Goal: Transaction & Acquisition: Purchase product/service

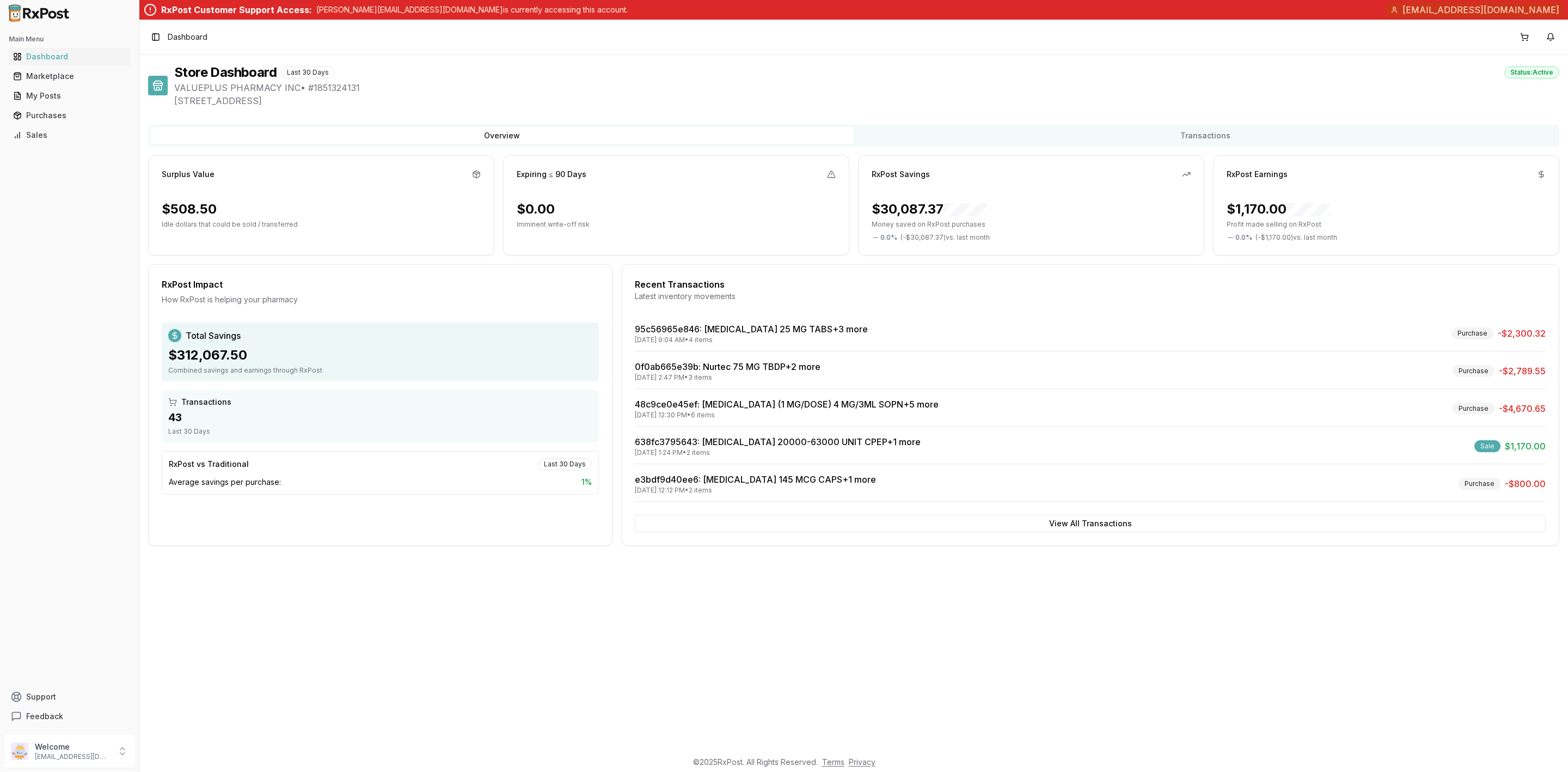
click at [459, 610] on div "Store Dashboard Last 30 Days Status: Active VALUEPLUS PHARMACY INC • # 18513241…" at bounding box center [853, 403] width 1429 height 695
click at [1524, 37] on button "9+" at bounding box center [1525, 37] width 18 height 18
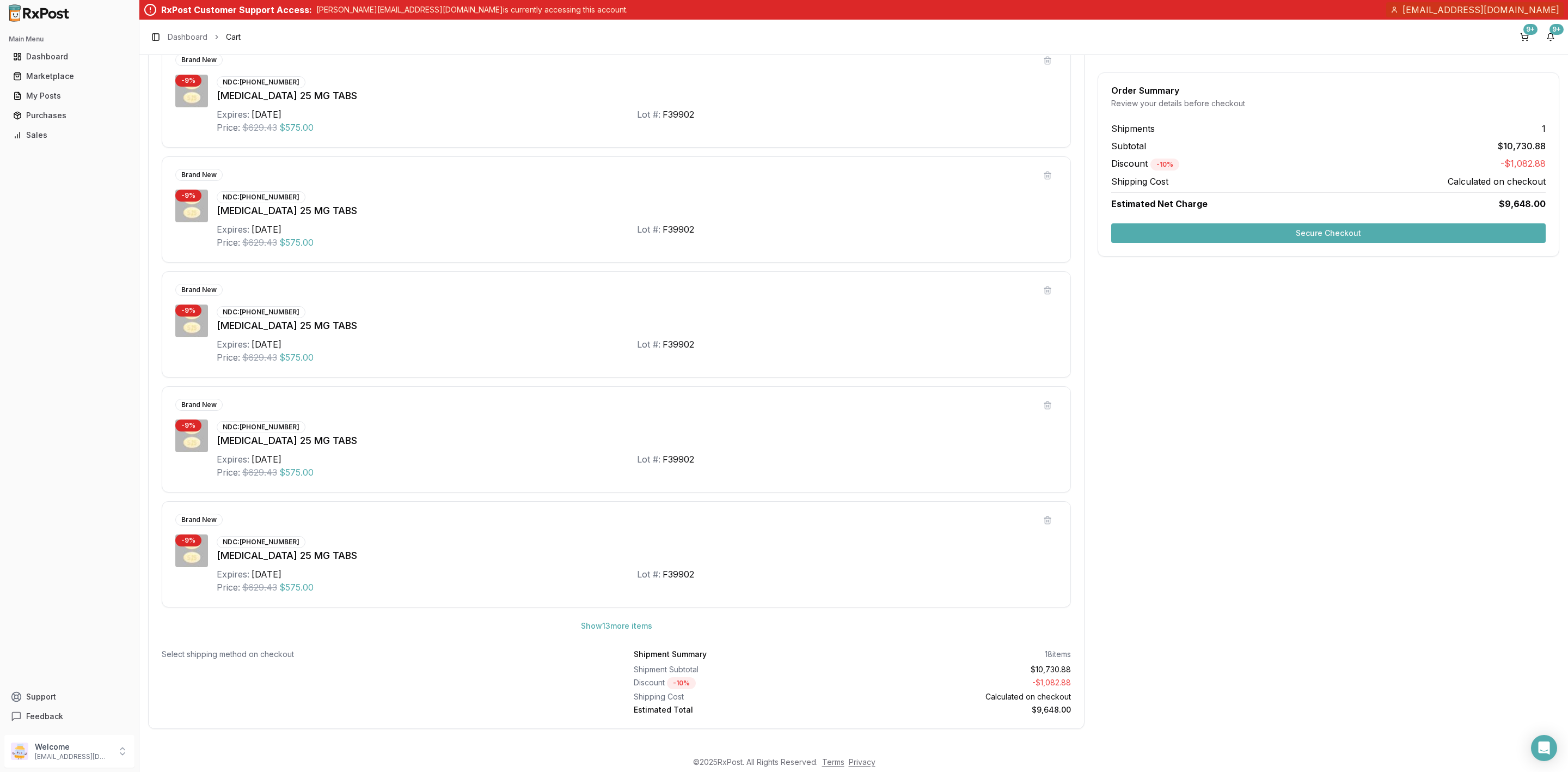
scroll to position [259, 0]
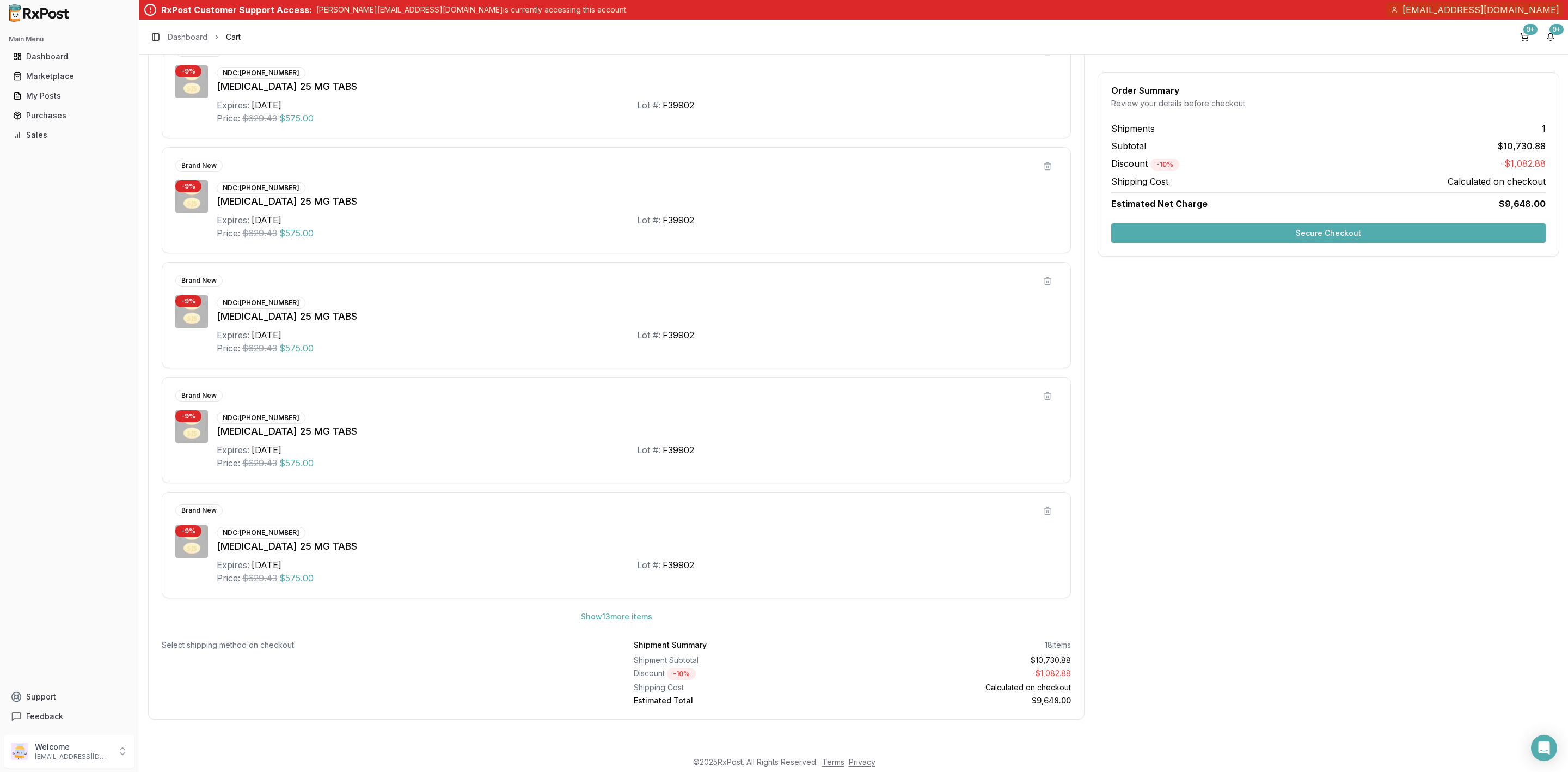
click at [625, 613] on button "Show 13 more item s" at bounding box center [616, 616] width 89 height 20
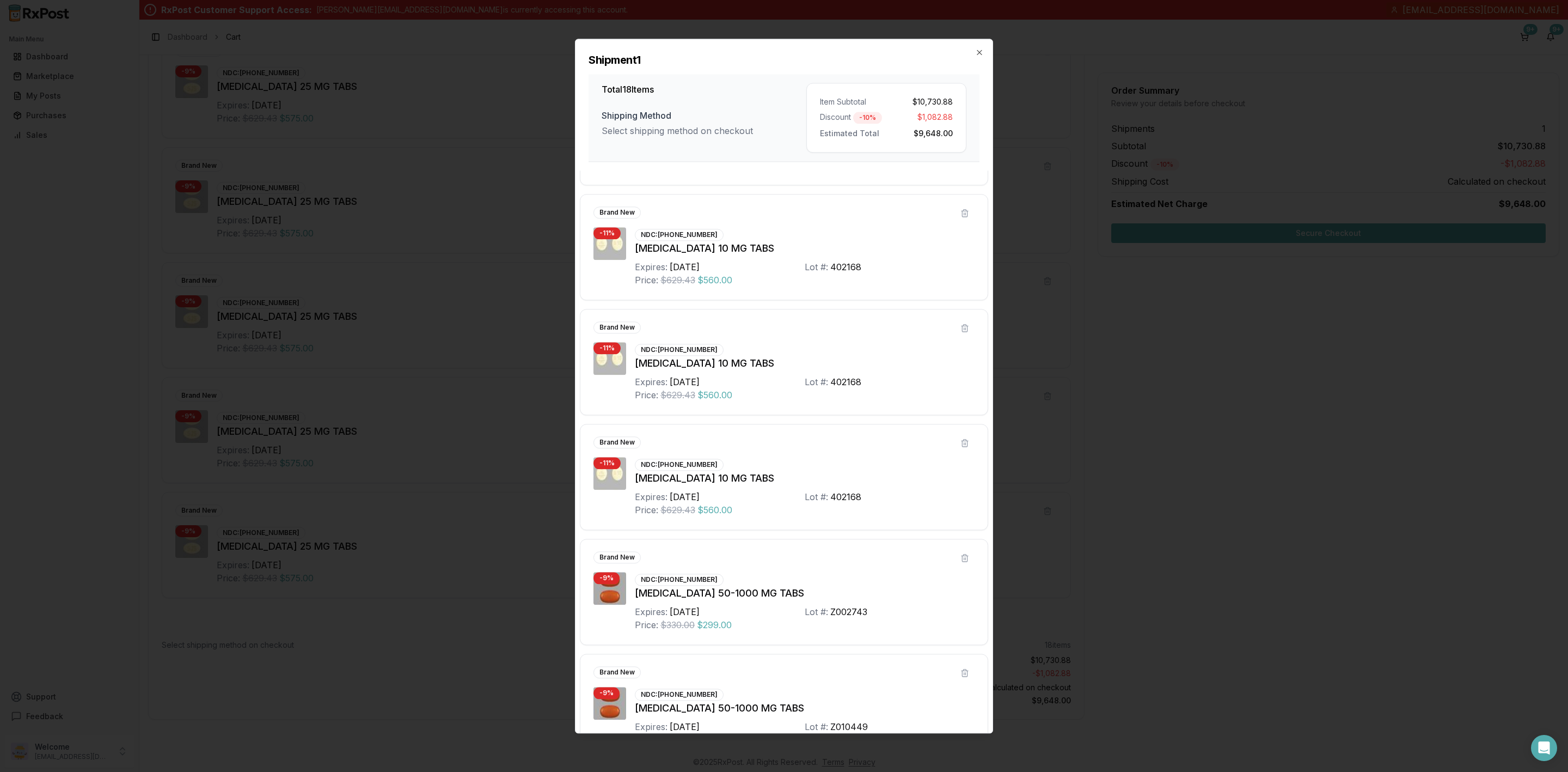
scroll to position [1518, 0]
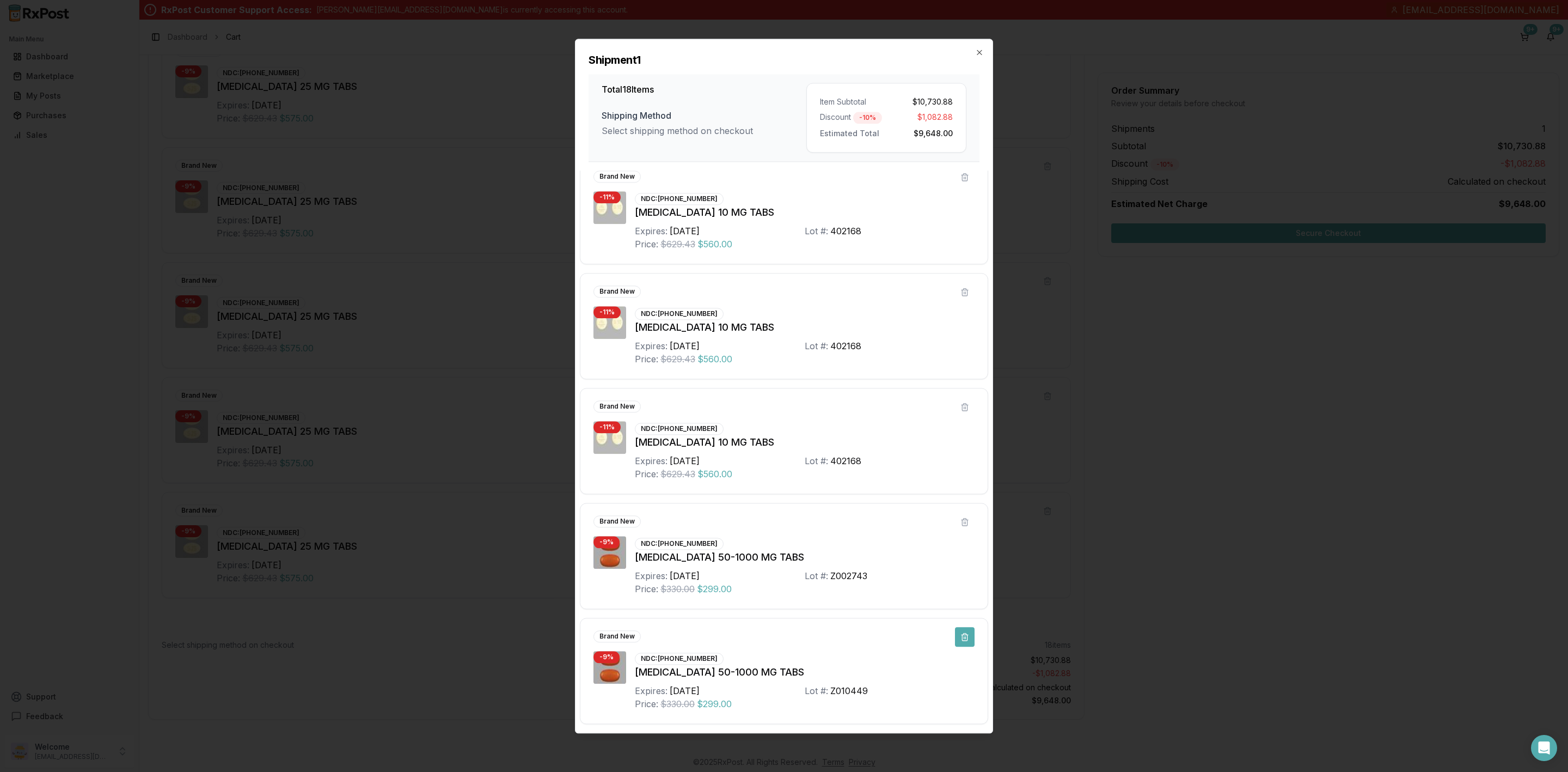
click at [965, 643] on button at bounding box center [965, 637] width 20 height 20
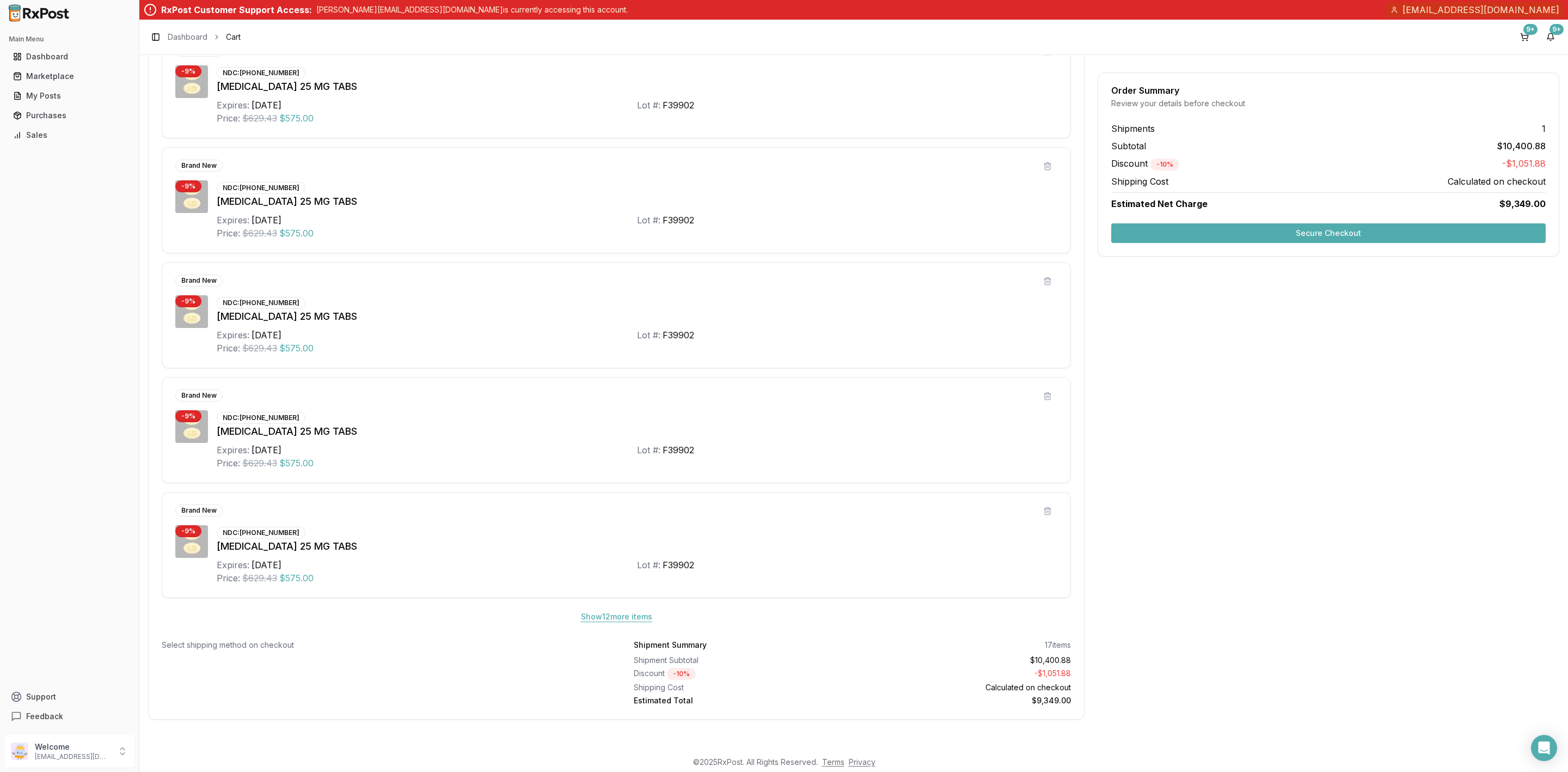
click at [594, 622] on button "Show 12 more item s" at bounding box center [616, 616] width 89 height 20
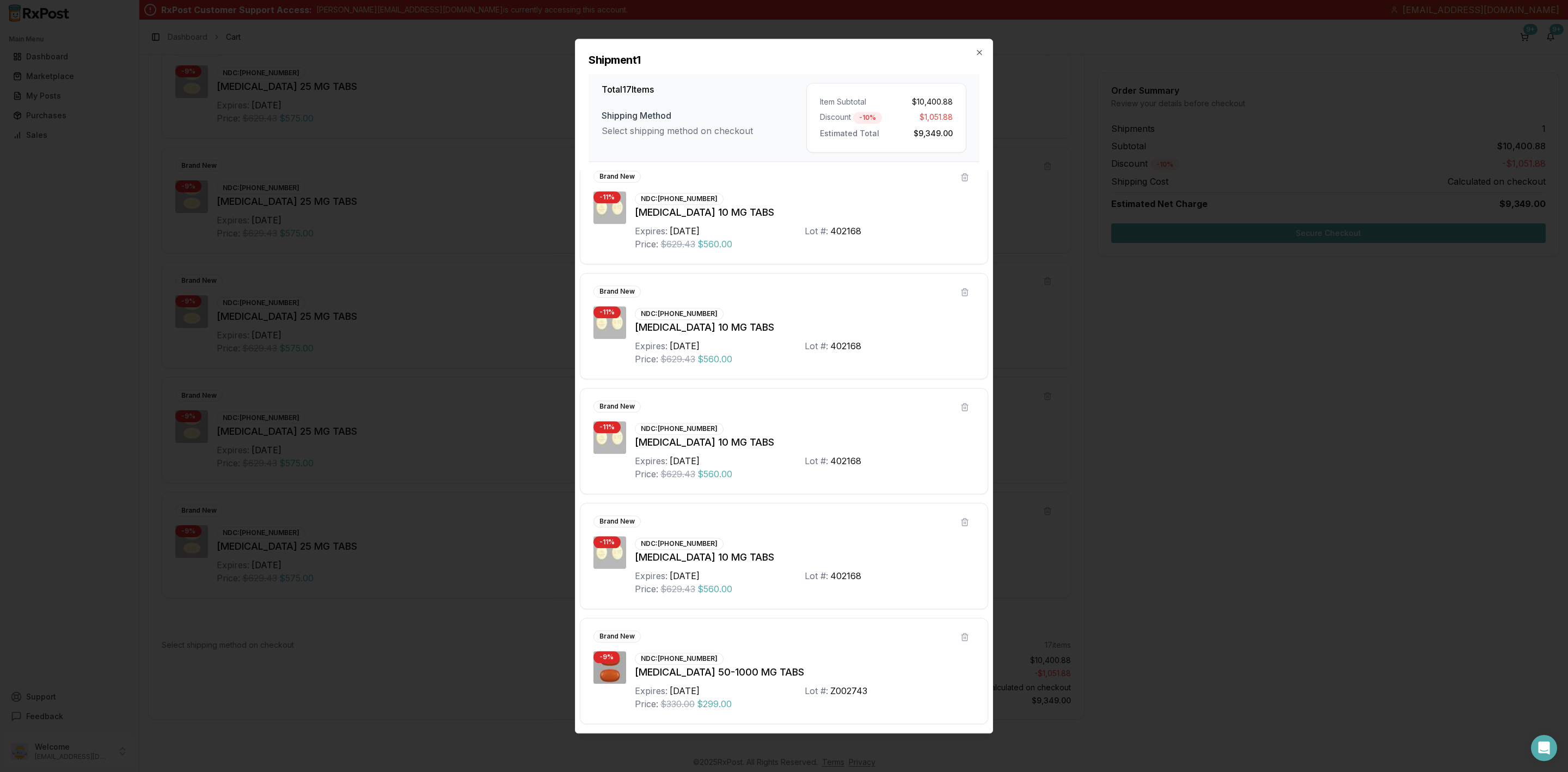
scroll to position [1402, 0]
click at [963, 637] on button at bounding box center [965, 637] width 20 height 20
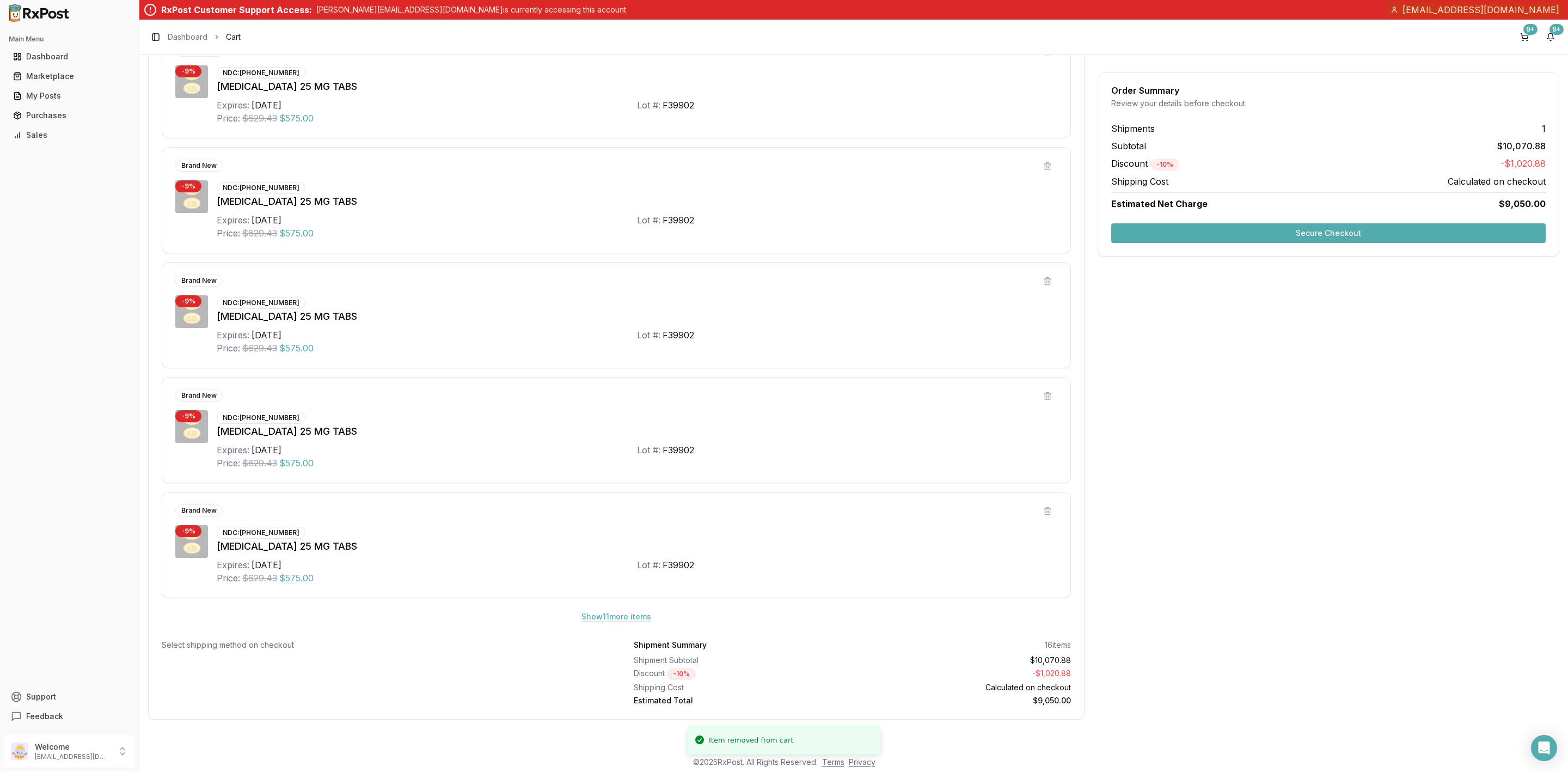
click at [628, 616] on button "Show 11 more item s" at bounding box center [616, 616] width 87 height 20
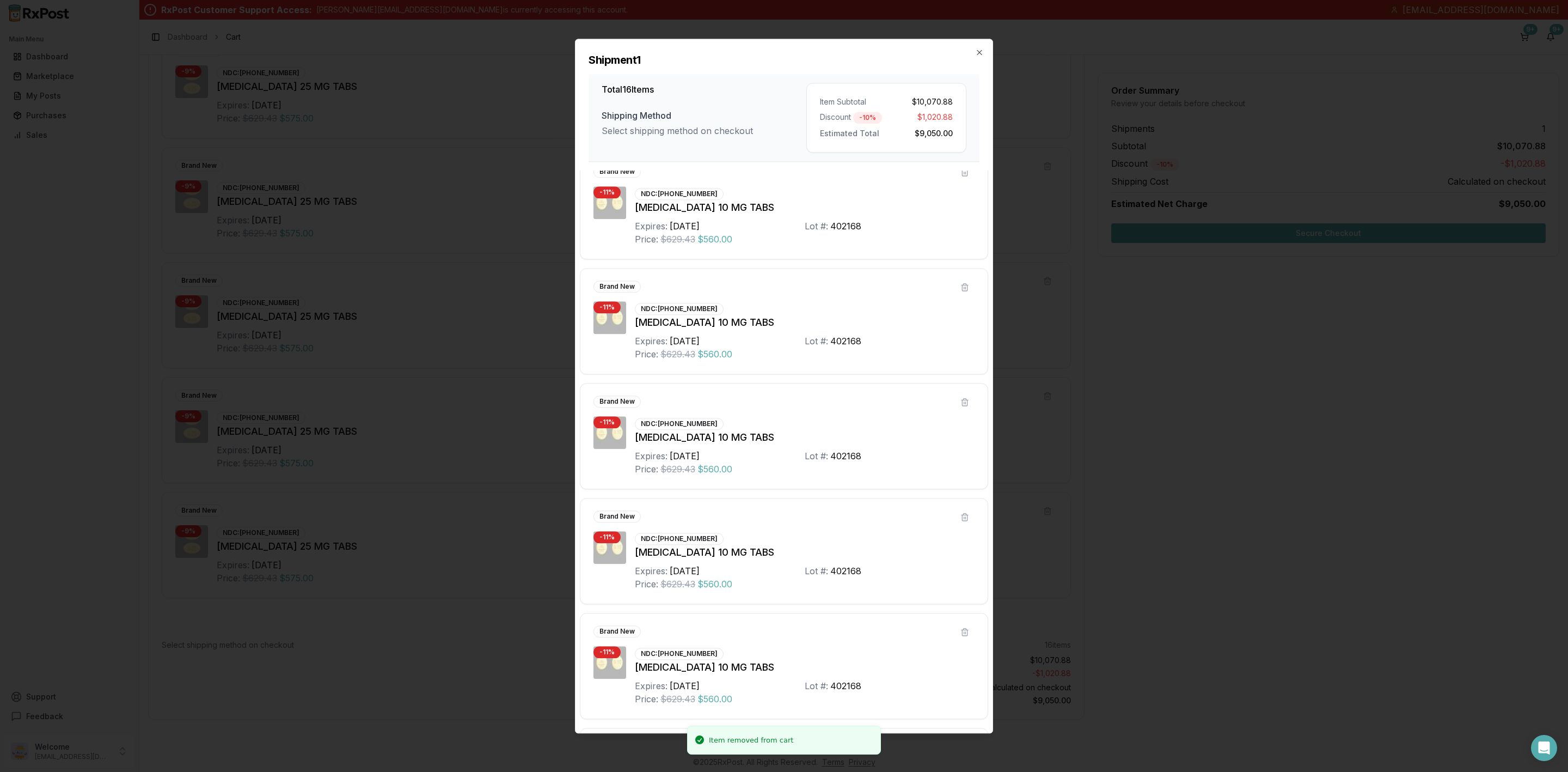
scroll to position [1287, 0]
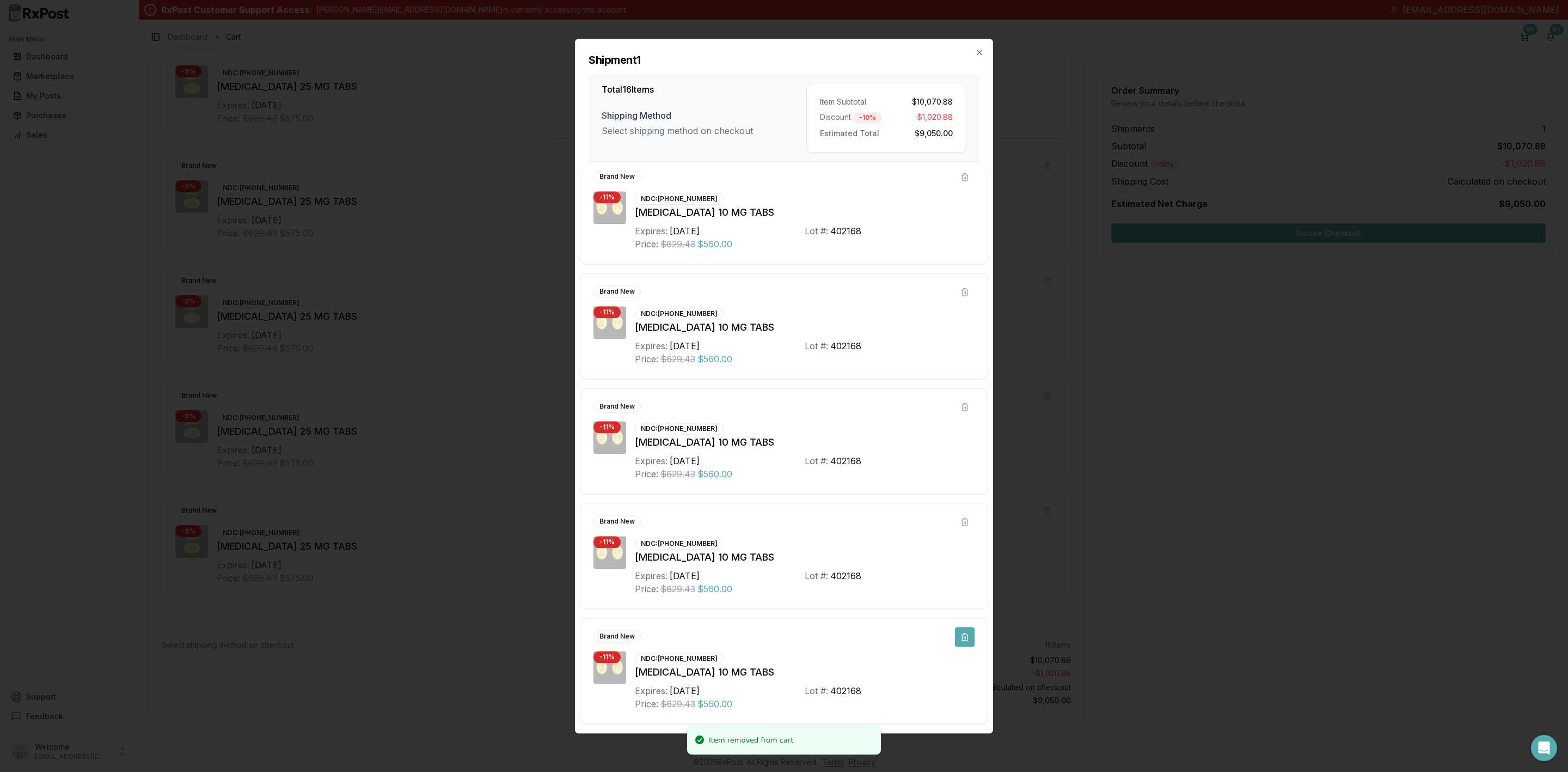
click at [962, 639] on button at bounding box center [965, 637] width 20 height 20
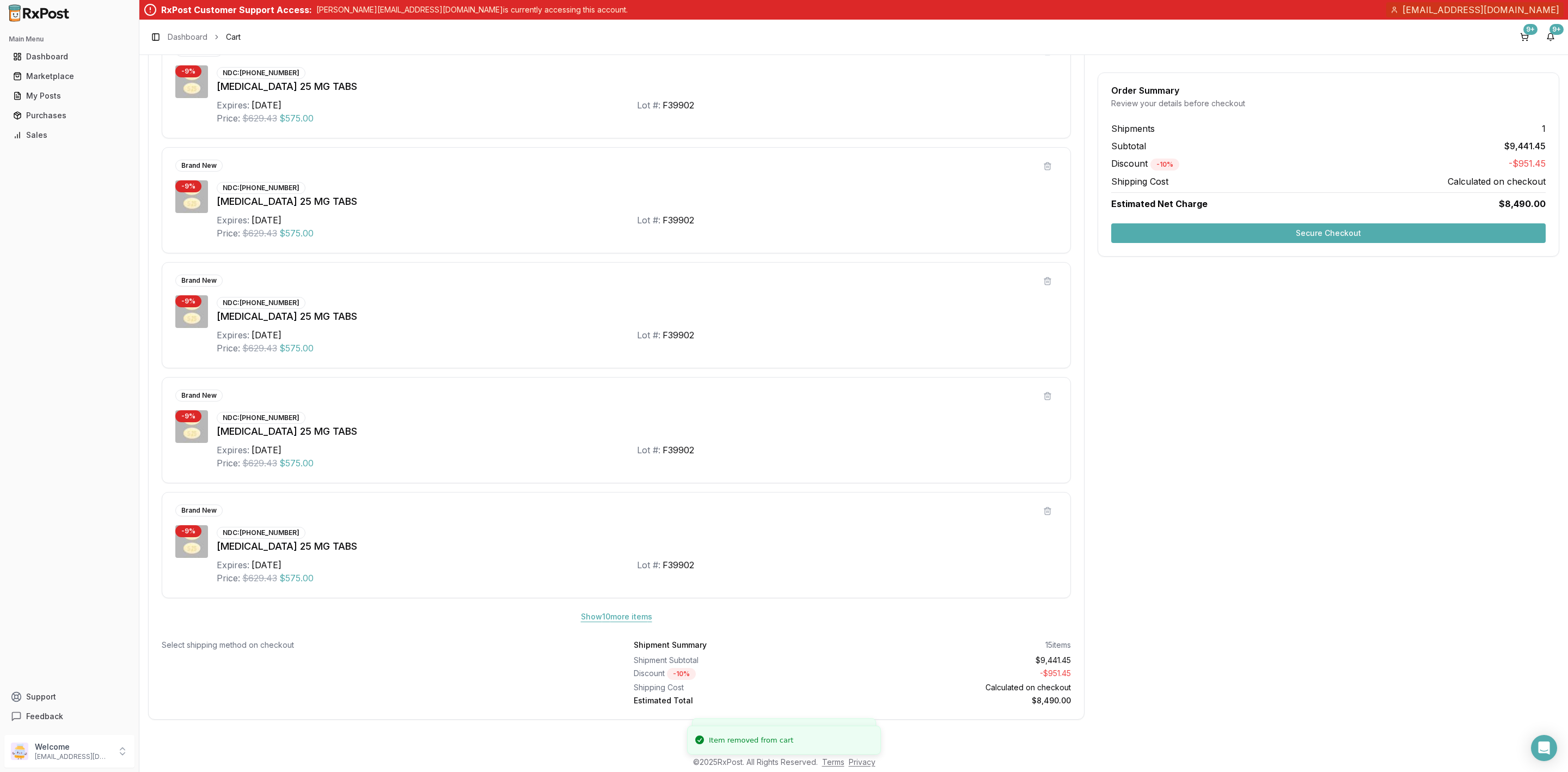
click at [592, 613] on button "Show 10 more item s" at bounding box center [616, 616] width 89 height 20
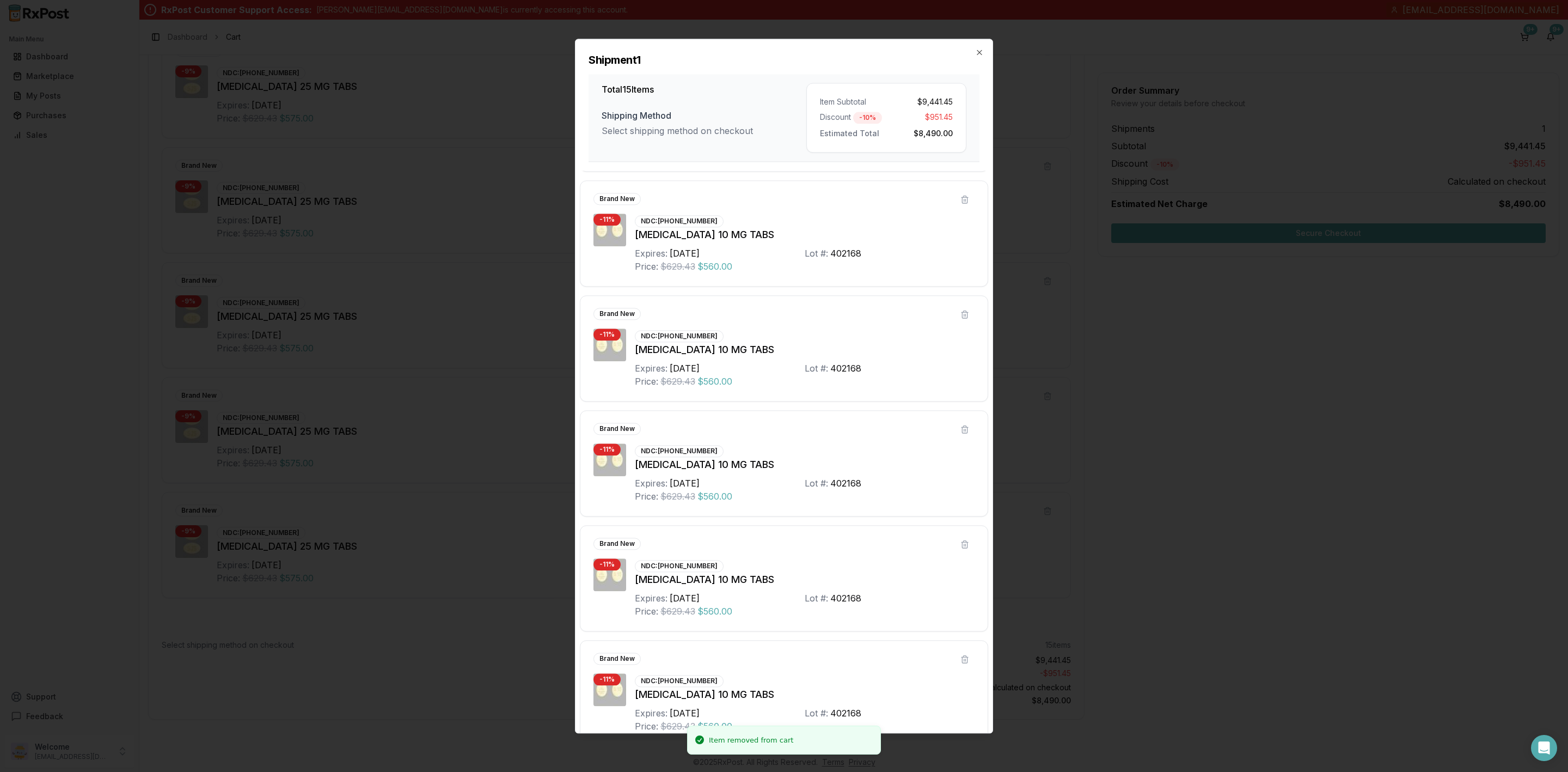
scroll to position [1172, 0]
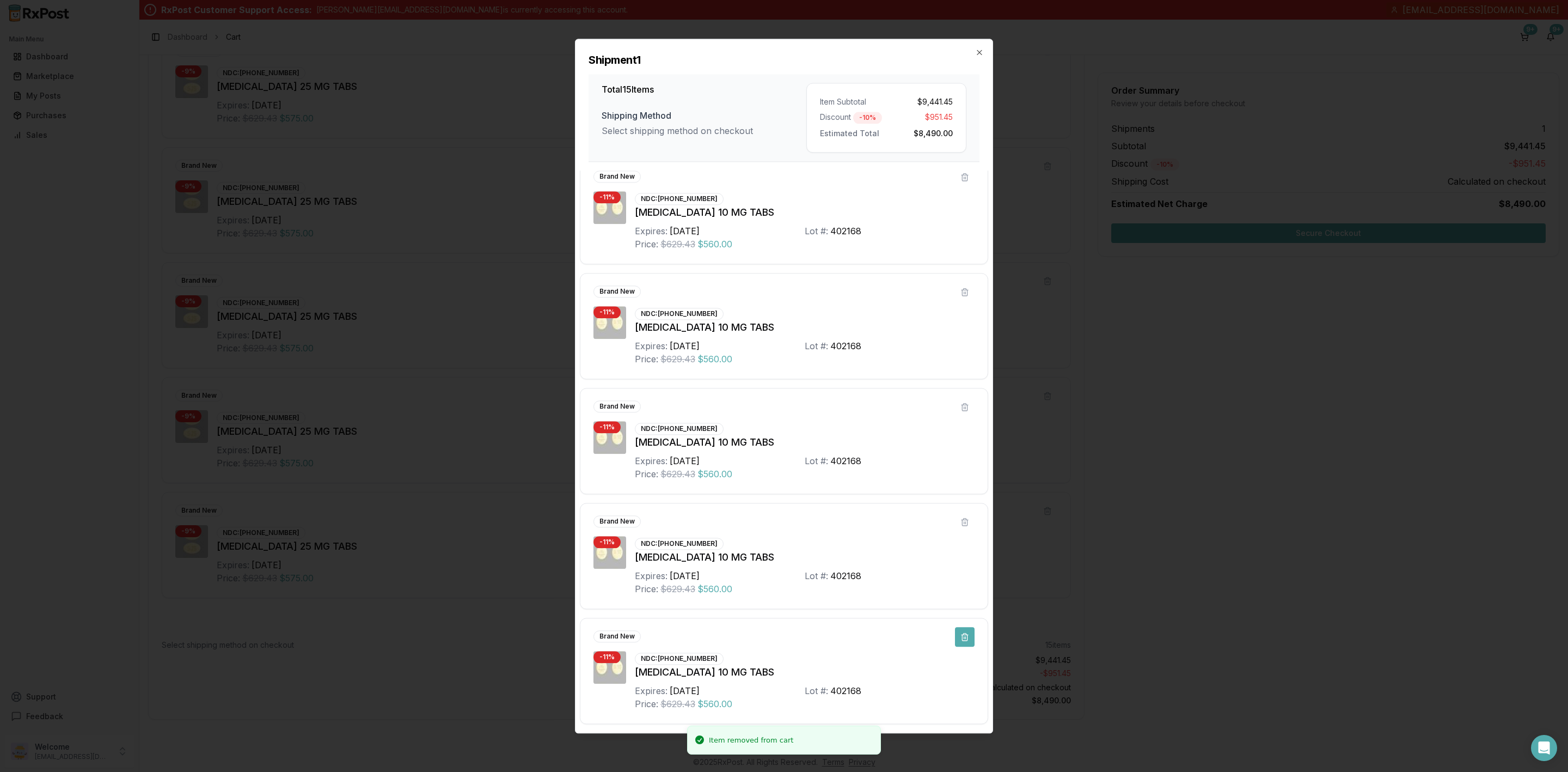
click at [959, 637] on button at bounding box center [965, 637] width 20 height 20
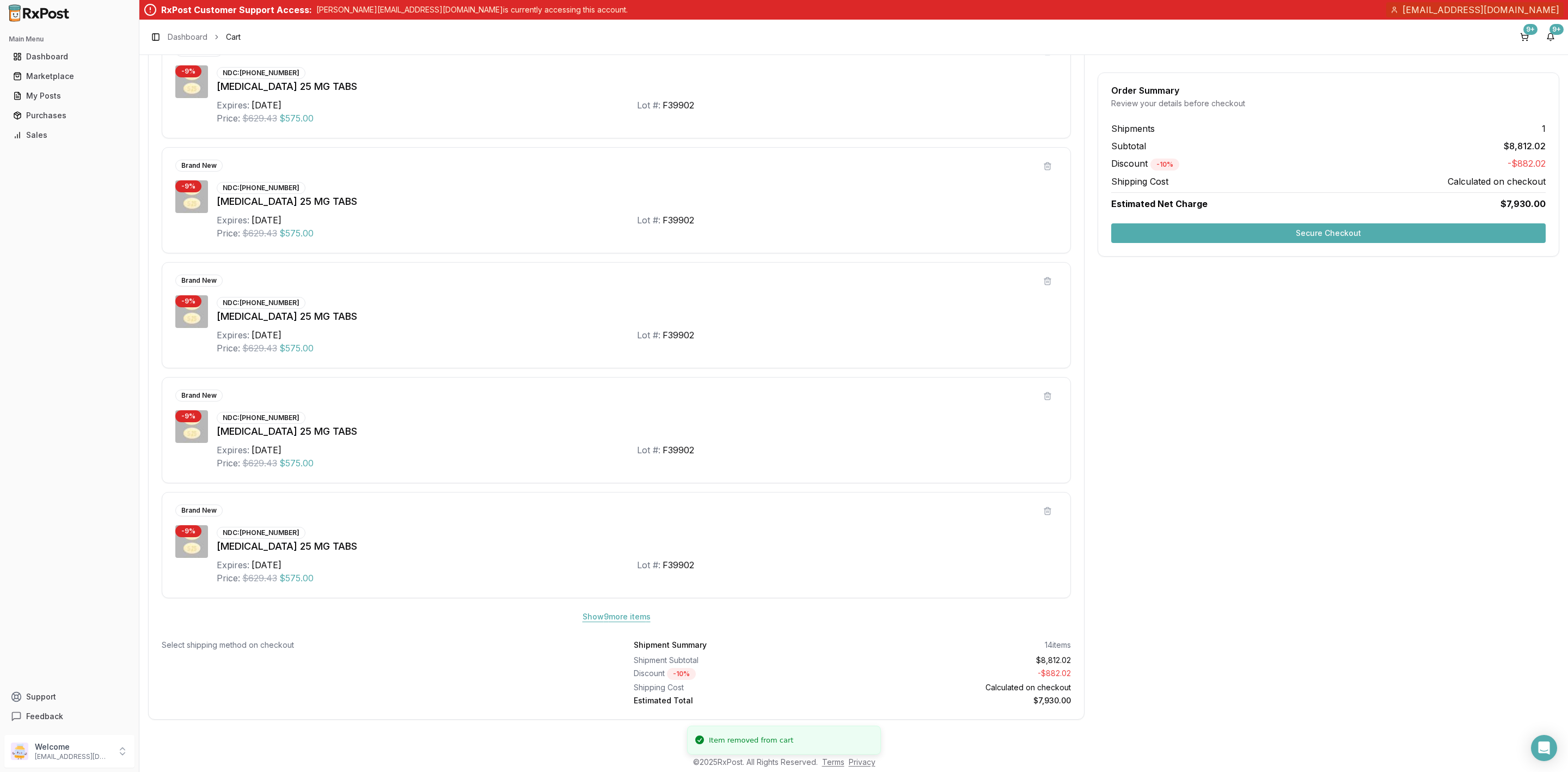
click at [625, 611] on button "Show 9 more item s" at bounding box center [616, 616] width 85 height 20
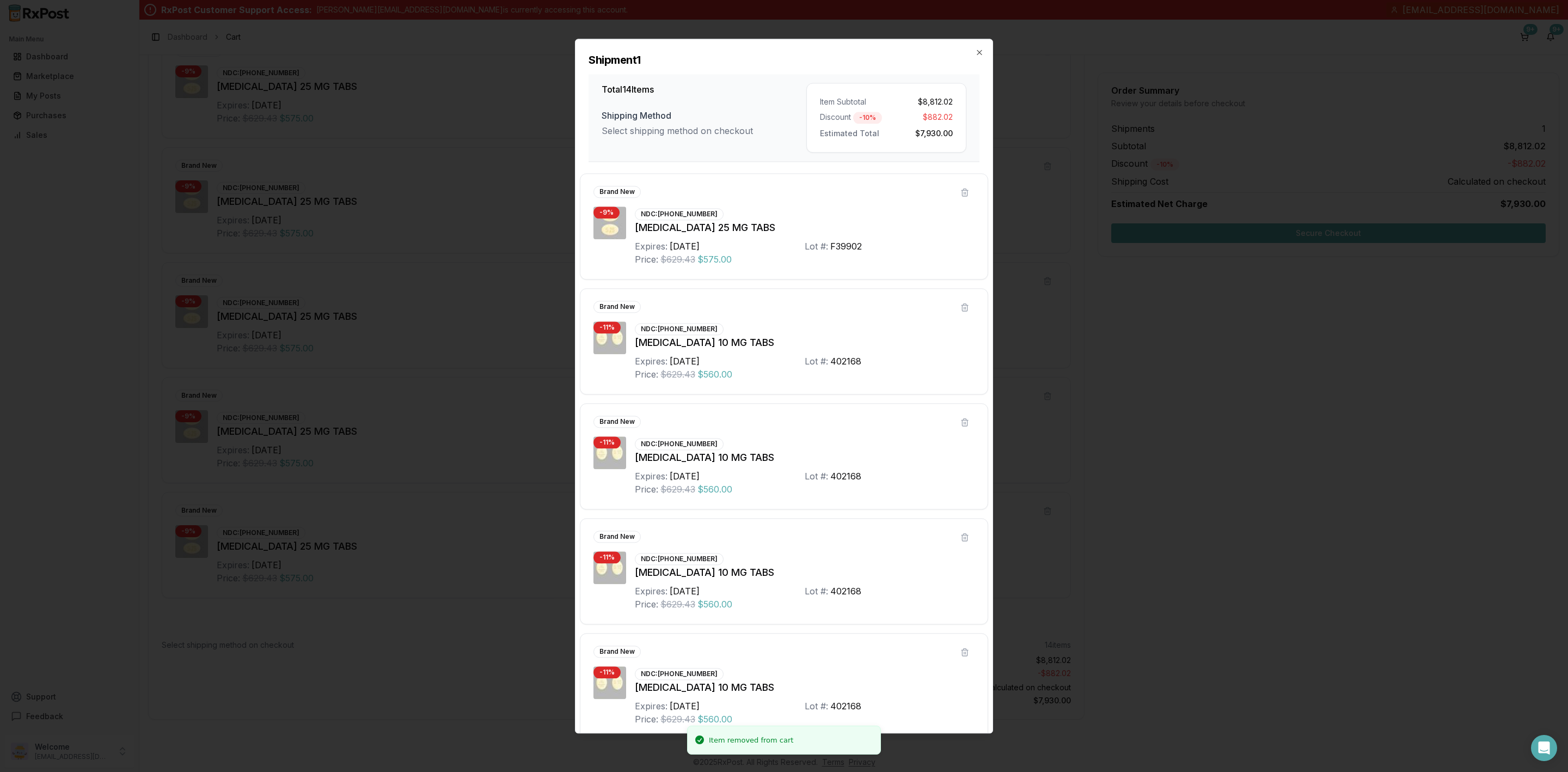
scroll to position [1056, 0]
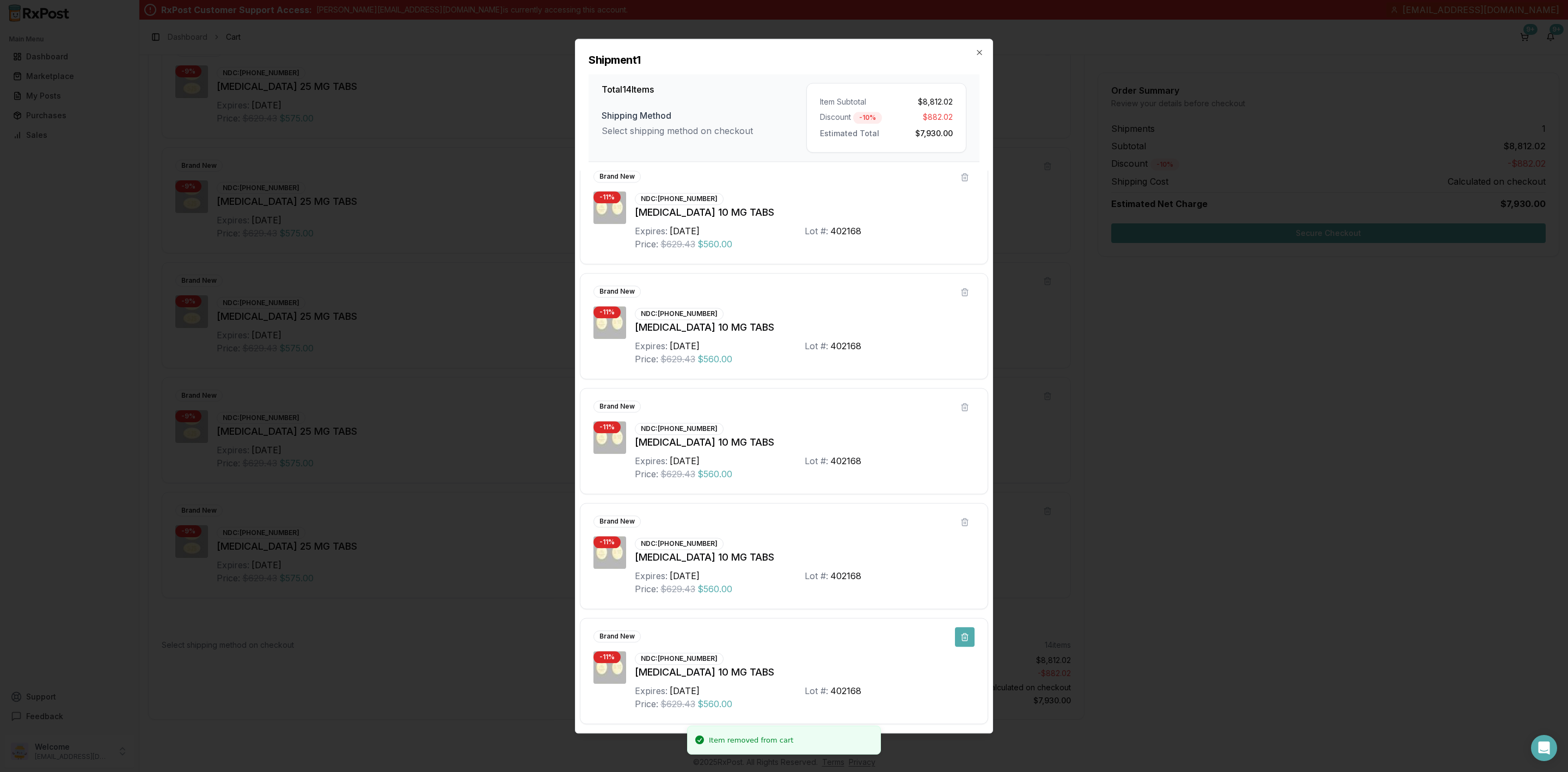
click at [963, 639] on button at bounding box center [965, 637] width 20 height 20
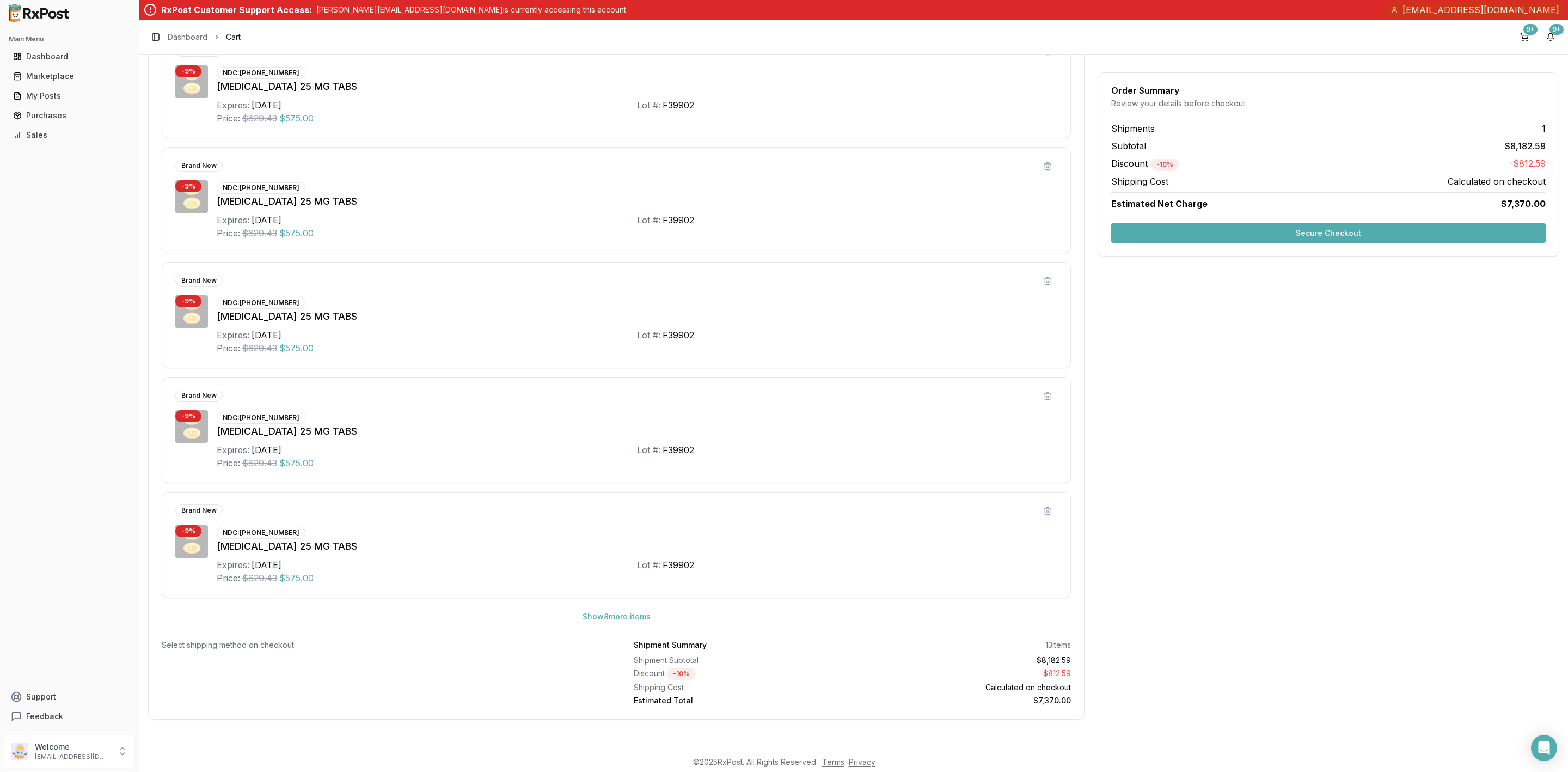
click at [617, 623] on button "Show 8 more item s" at bounding box center [616, 616] width 85 height 20
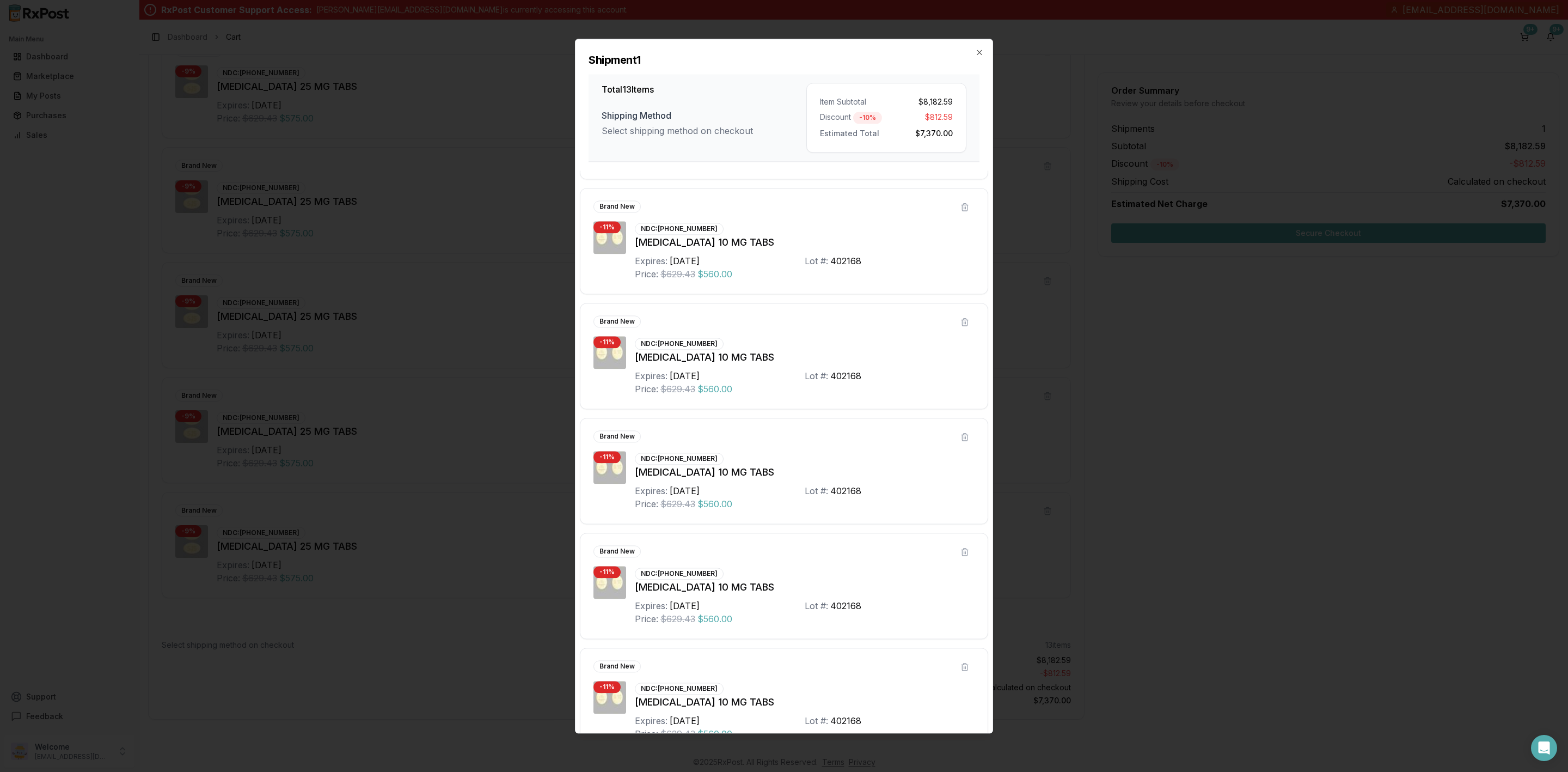
scroll to position [940, 0]
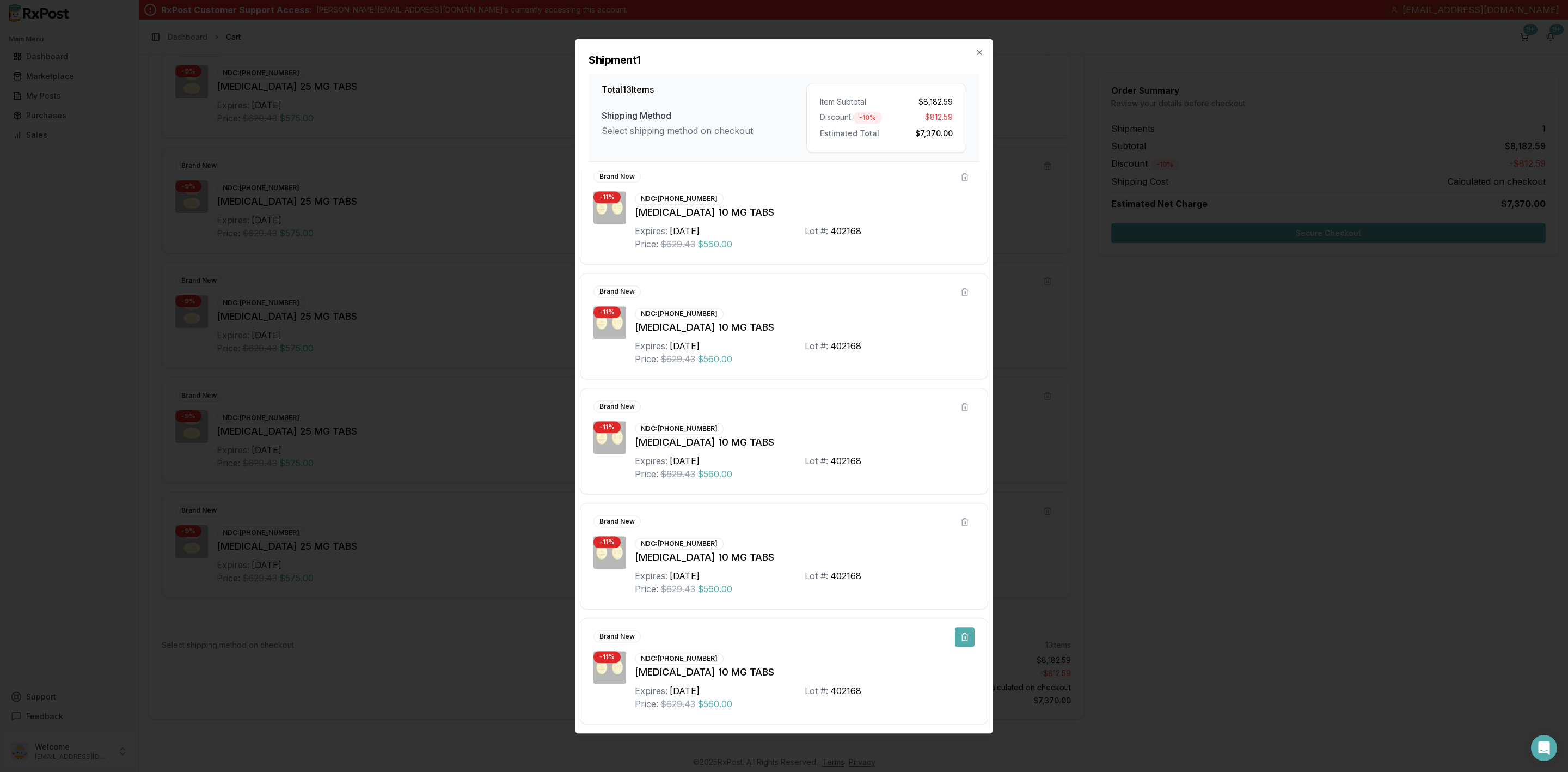
click at [958, 641] on button at bounding box center [965, 637] width 20 height 20
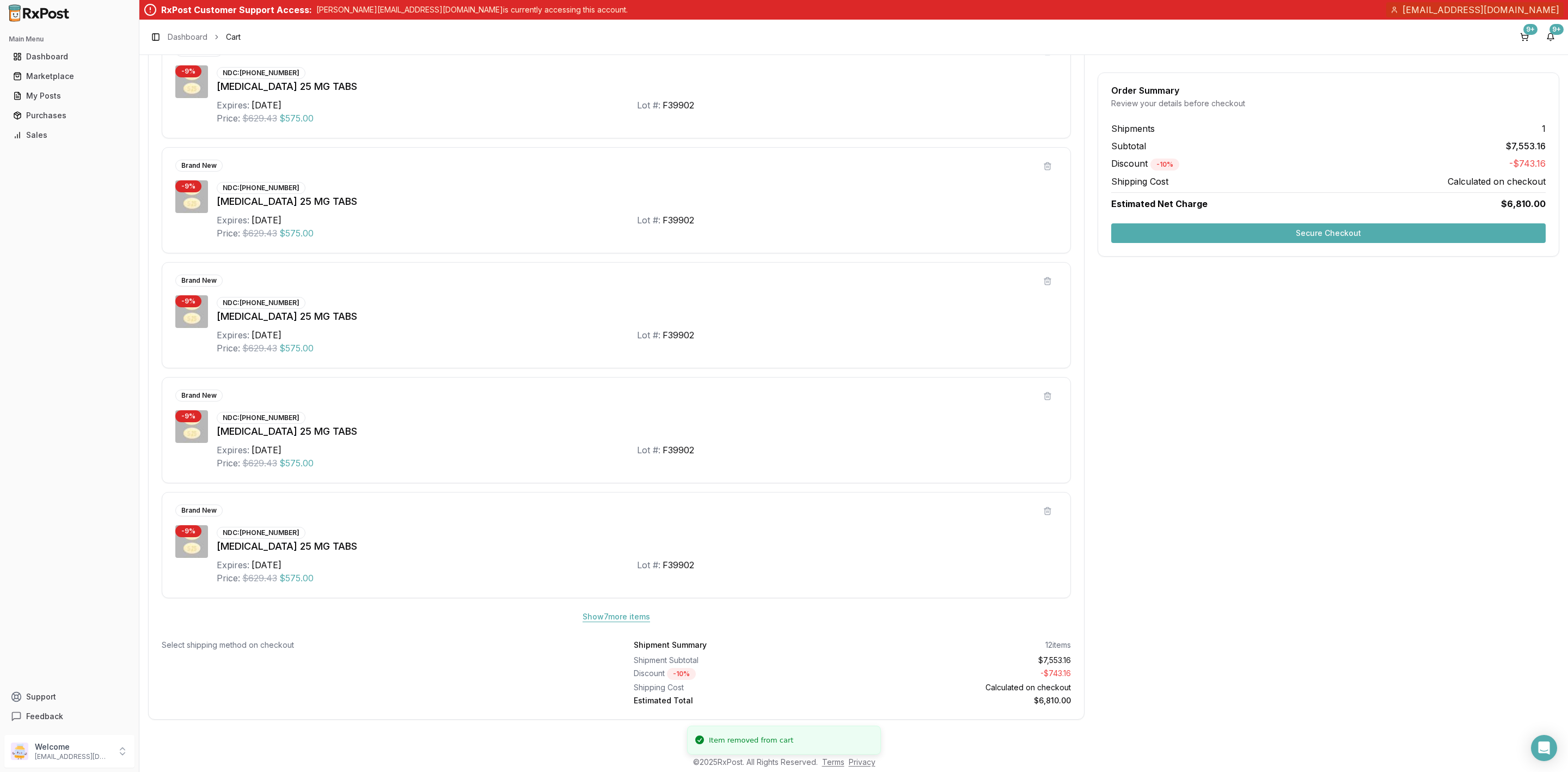
click at [637, 619] on button "Show 7 more item s" at bounding box center [616, 616] width 85 height 20
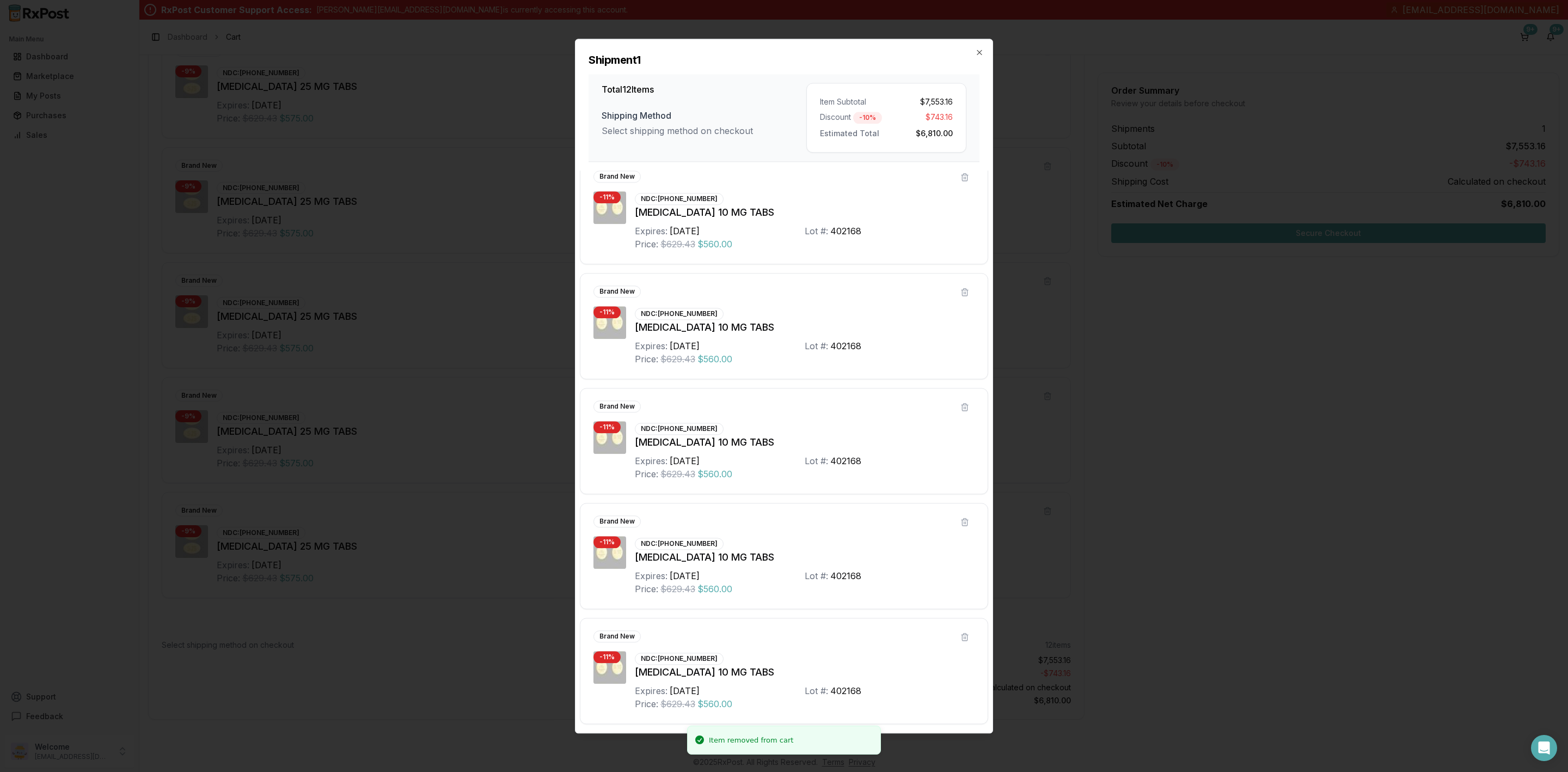
scroll to position [826, 0]
click at [961, 639] on button at bounding box center [965, 637] width 20 height 20
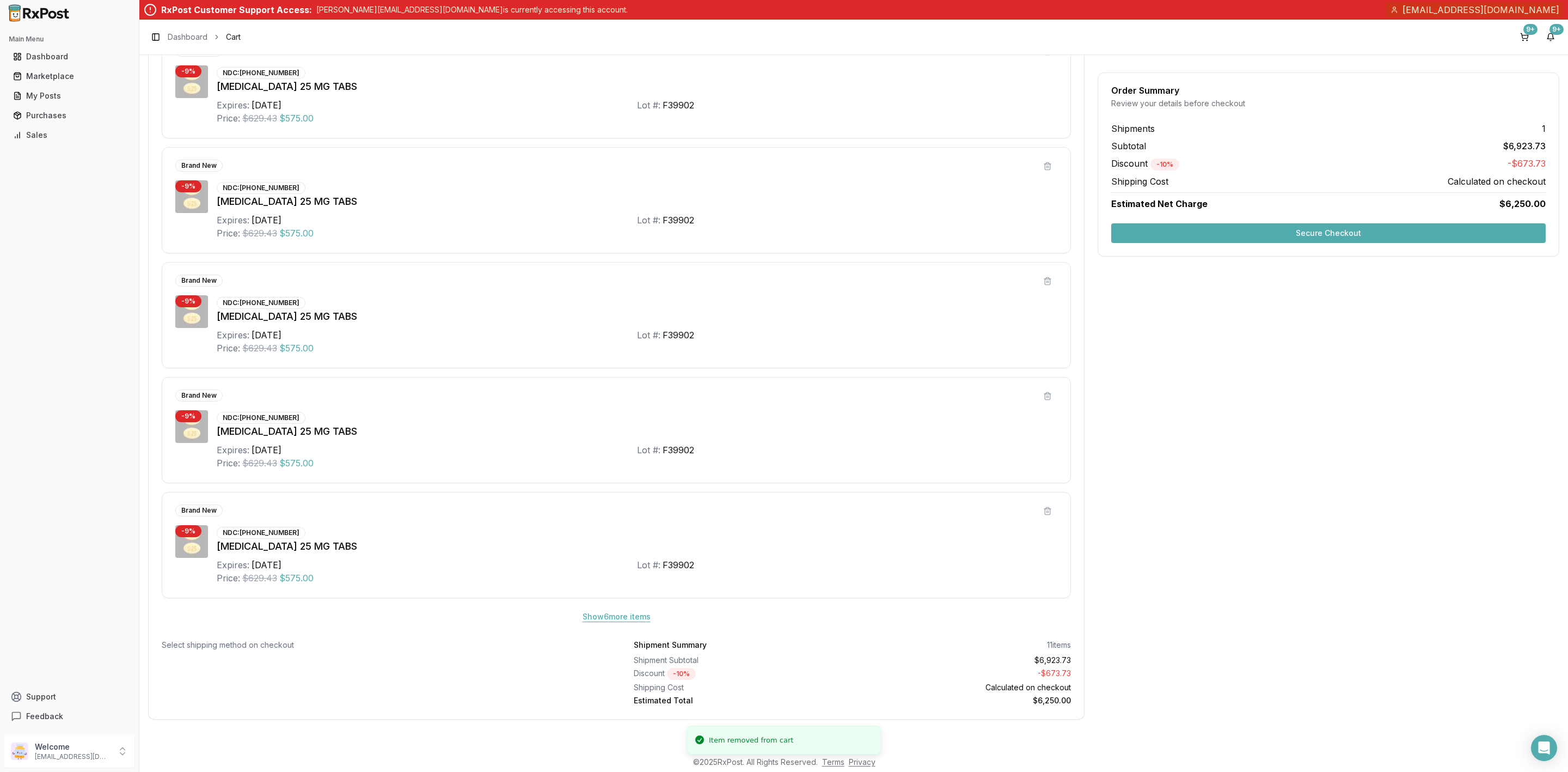
click at [586, 615] on button "Show 6 more item s" at bounding box center [616, 616] width 85 height 20
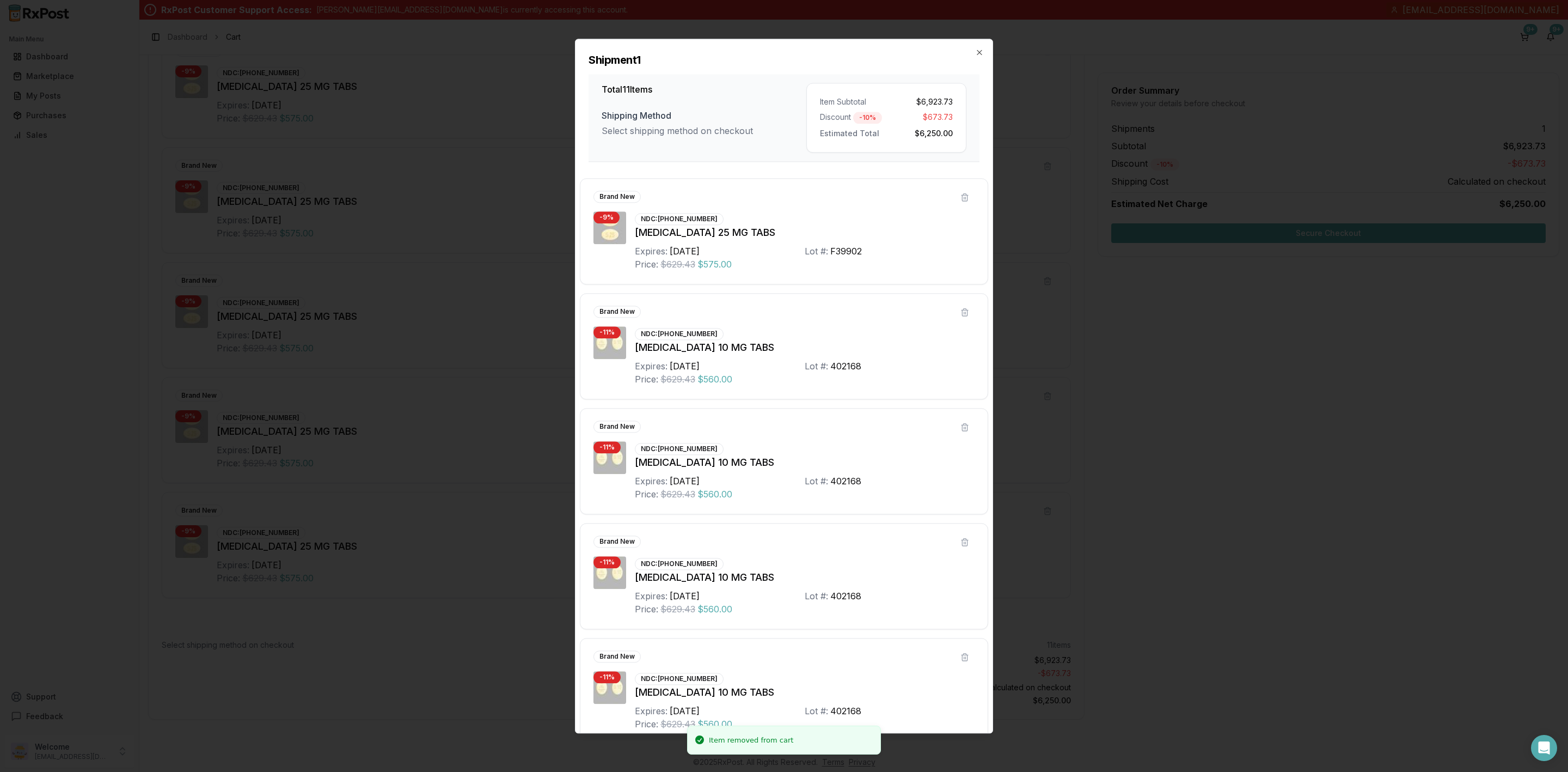
scroll to position [709, 0]
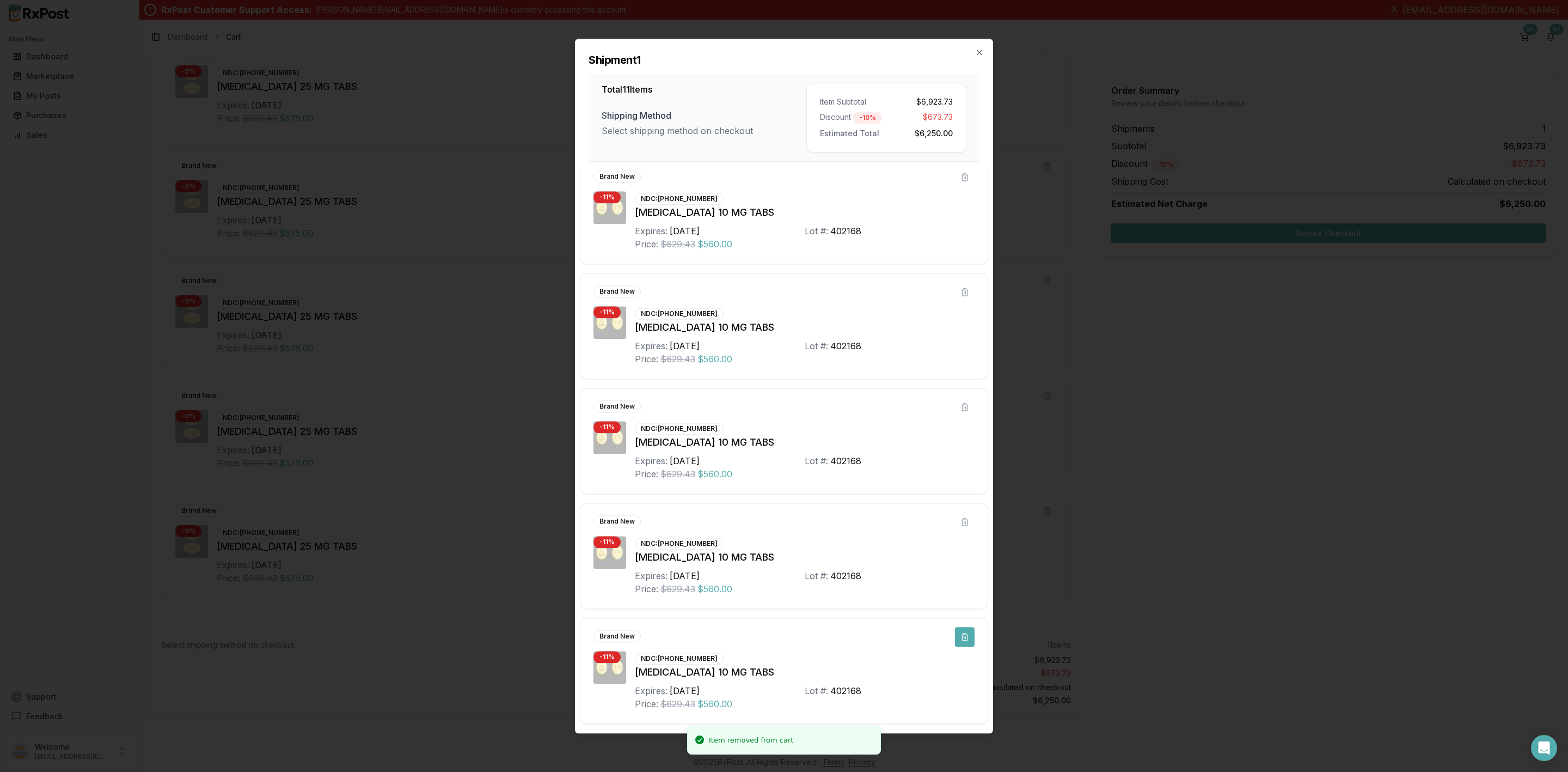
click at [963, 639] on button at bounding box center [965, 637] width 20 height 20
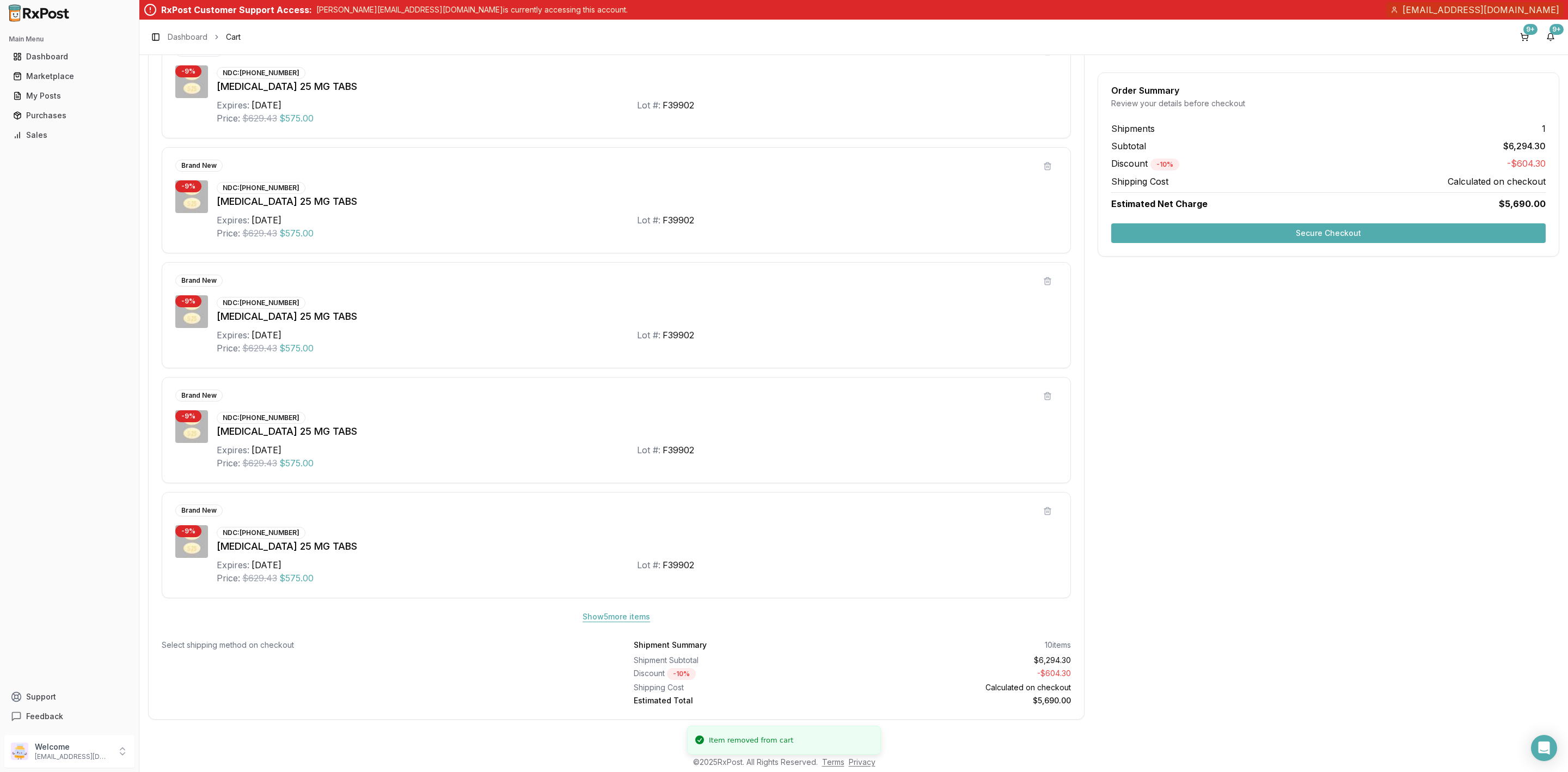
click at [615, 618] on button "Show 5 more item s" at bounding box center [616, 616] width 85 height 20
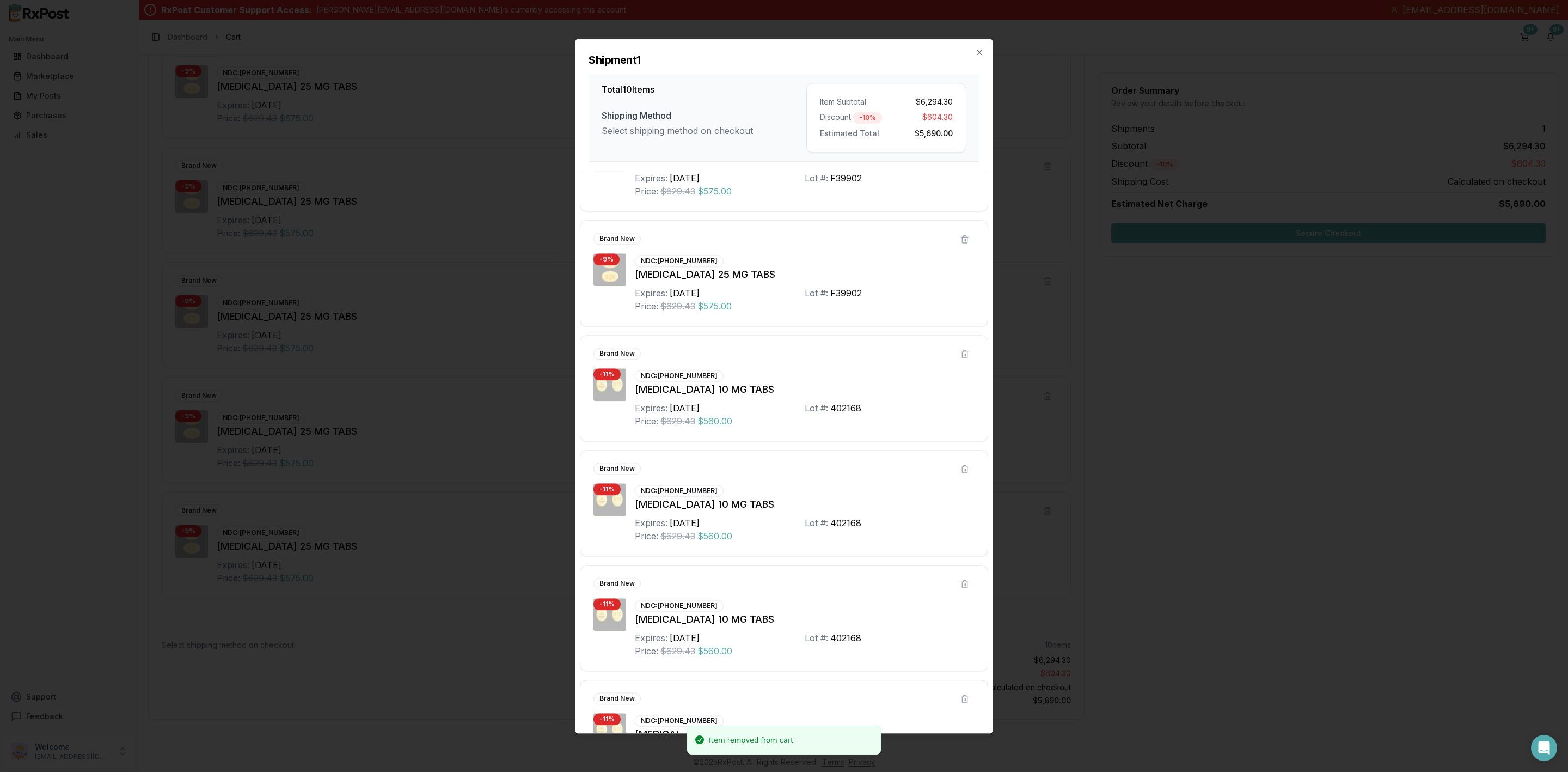
scroll to position [594, 0]
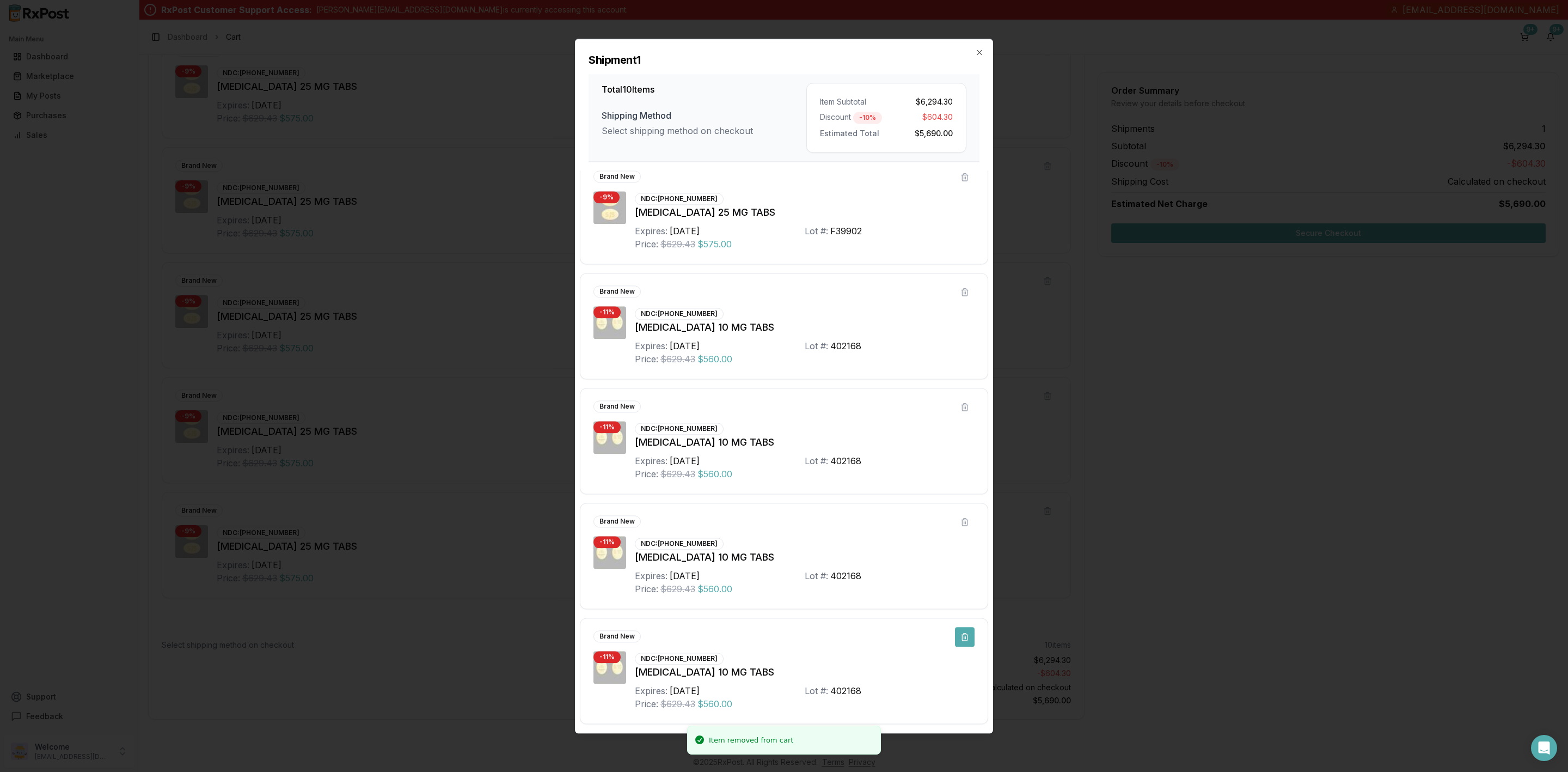
click at [959, 638] on button at bounding box center [965, 637] width 20 height 20
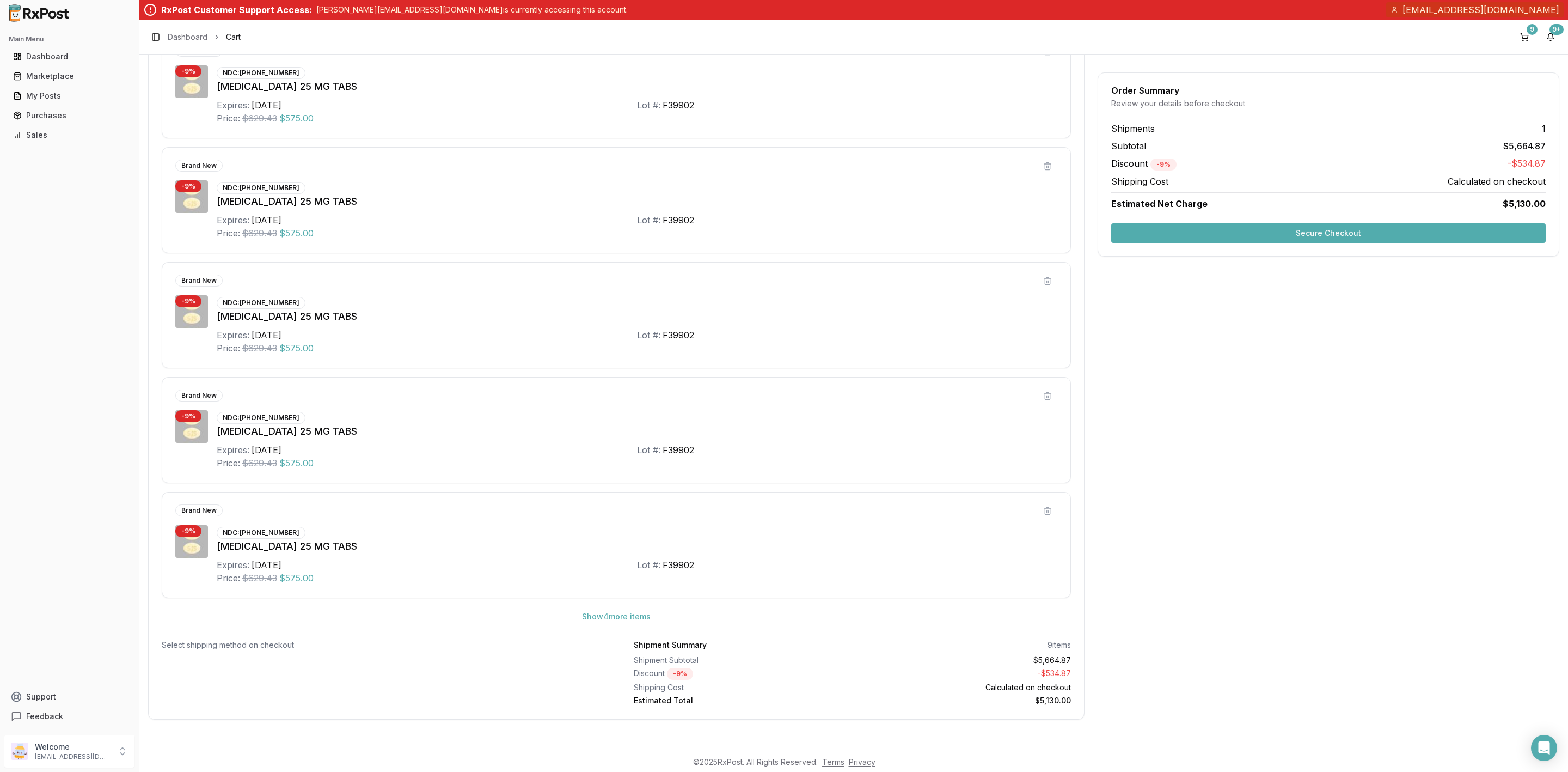
click at [617, 618] on button "Show 4 more item s" at bounding box center [617, 616] width 86 height 20
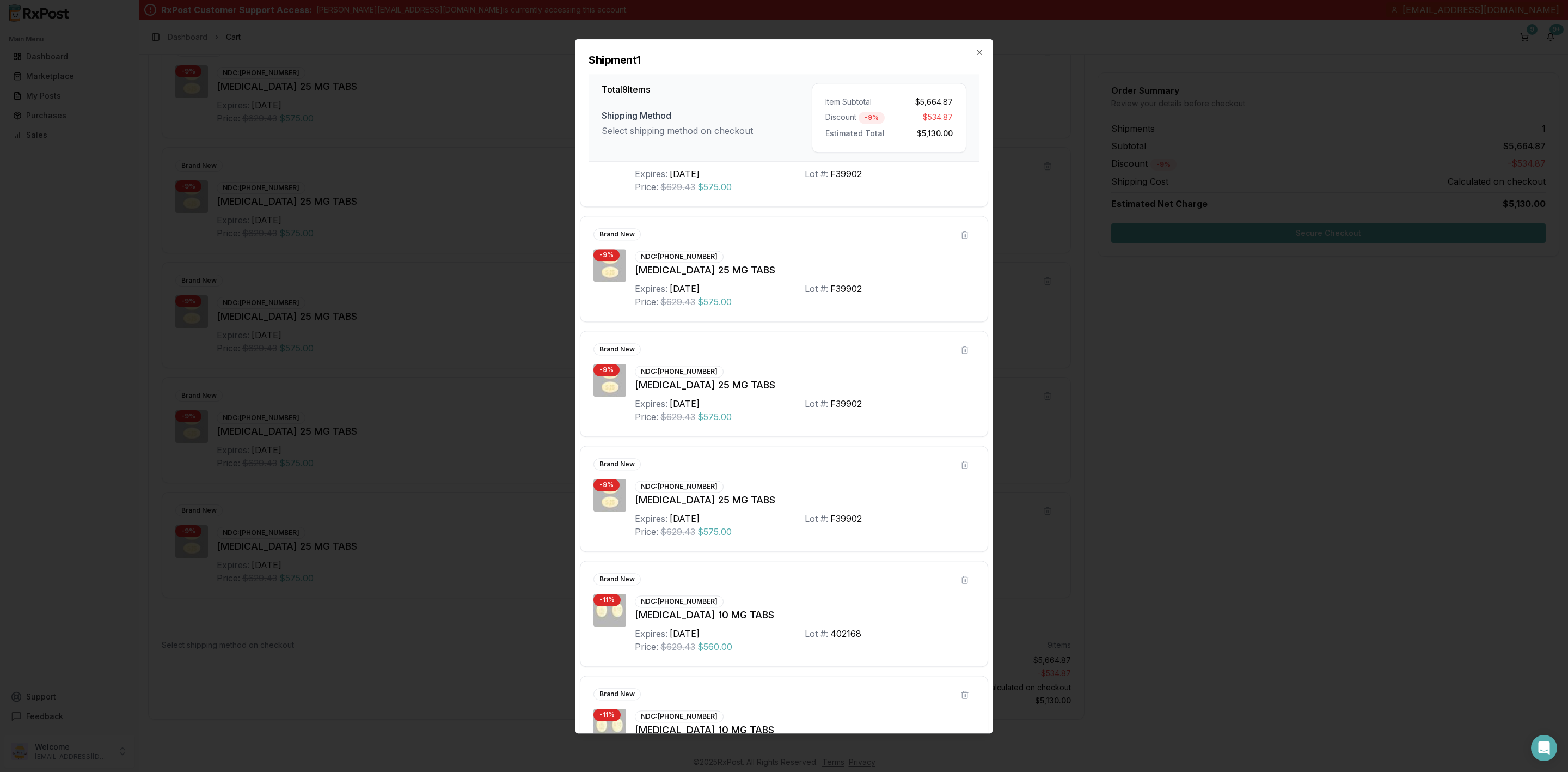
scroll to position [479, 0]
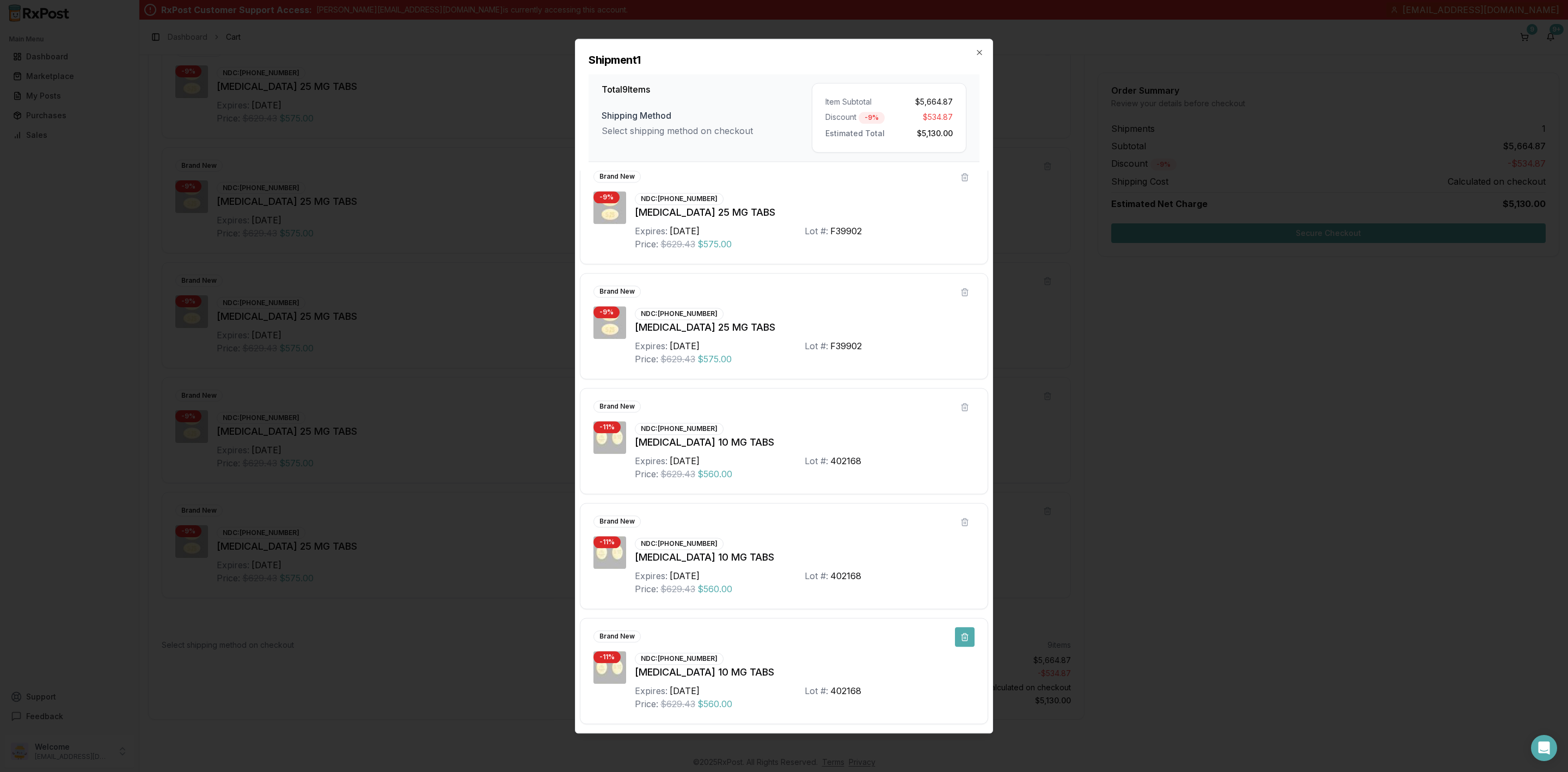
click at [965, 641] on button at bounding box center [965, 637] width 20 height 20
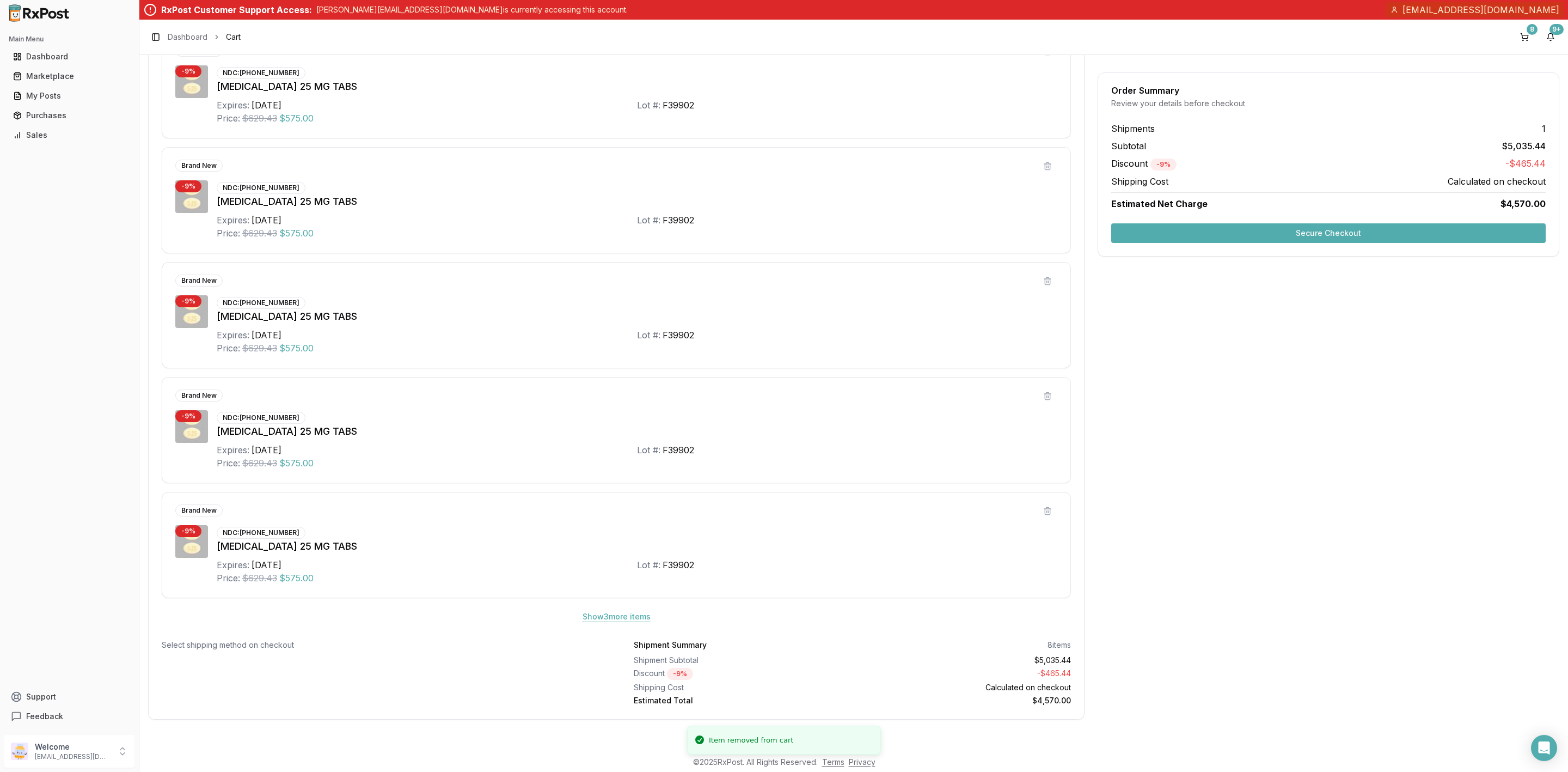
click at [605, 619] on button "Show 3 more item s" at bounding box center [616, 616] width 85 height 20
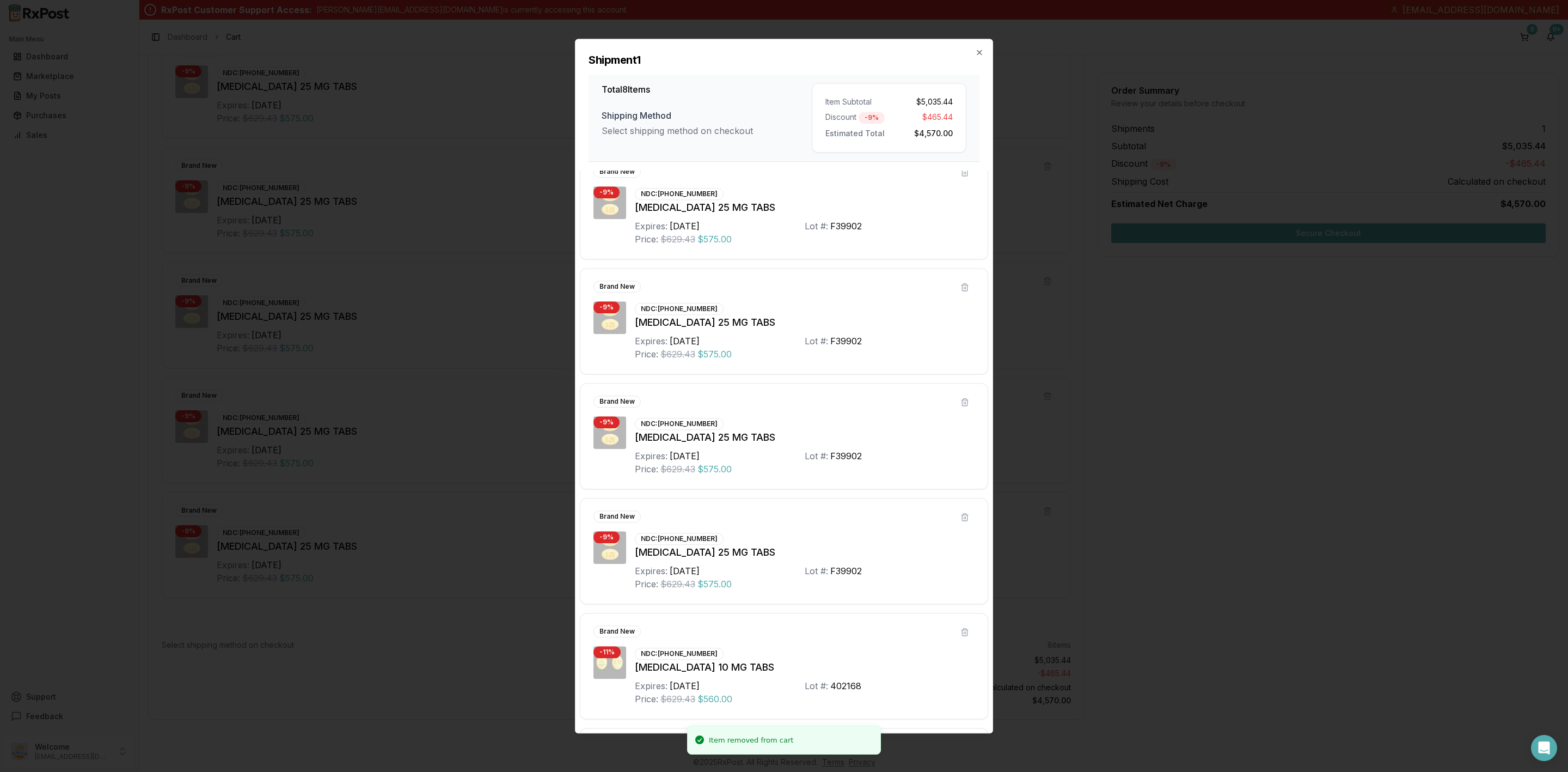
scroll to position [363, 0]
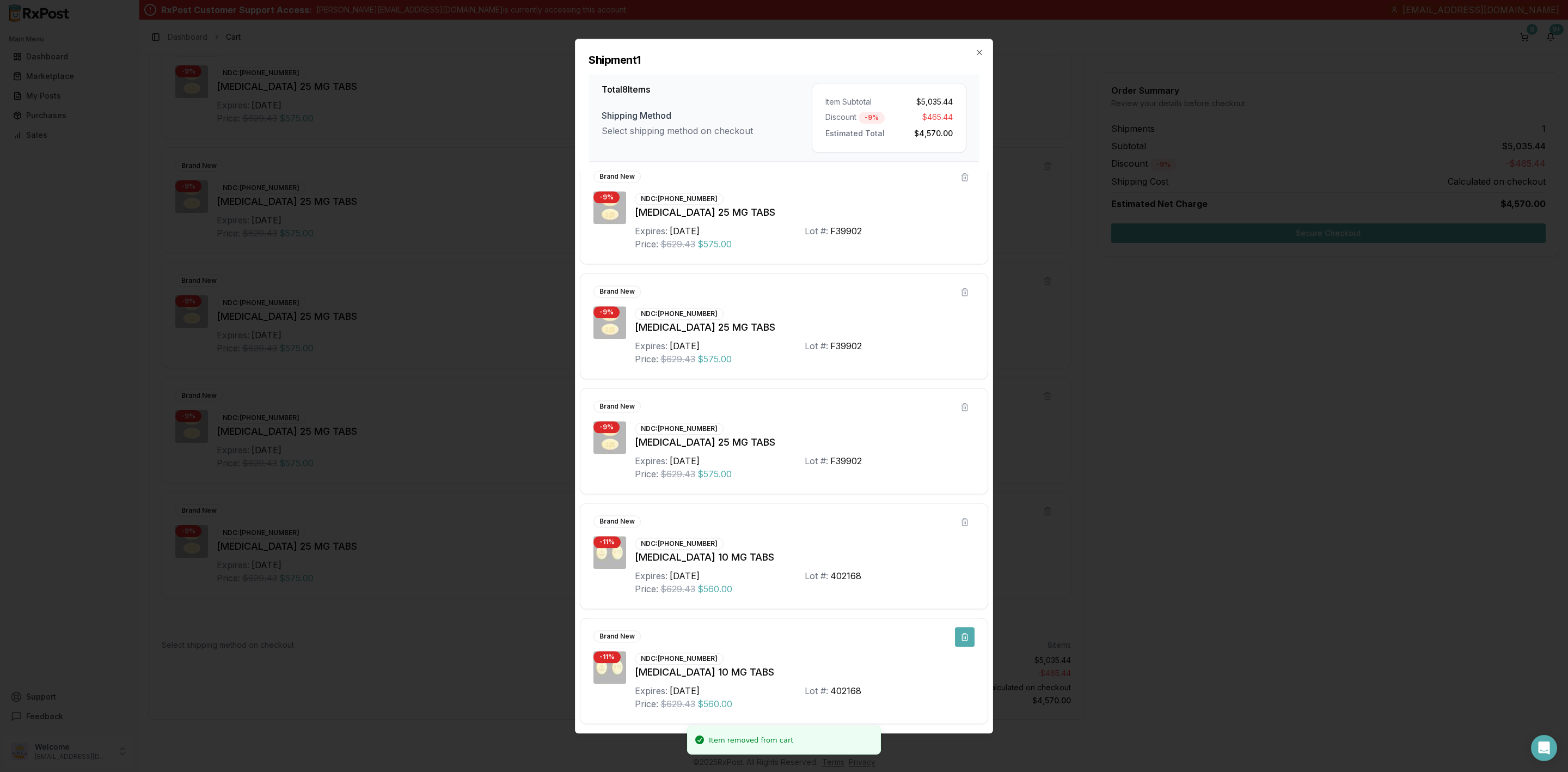
click at [959, 632] on button at bounding box center [965, 637] width 20 height 20
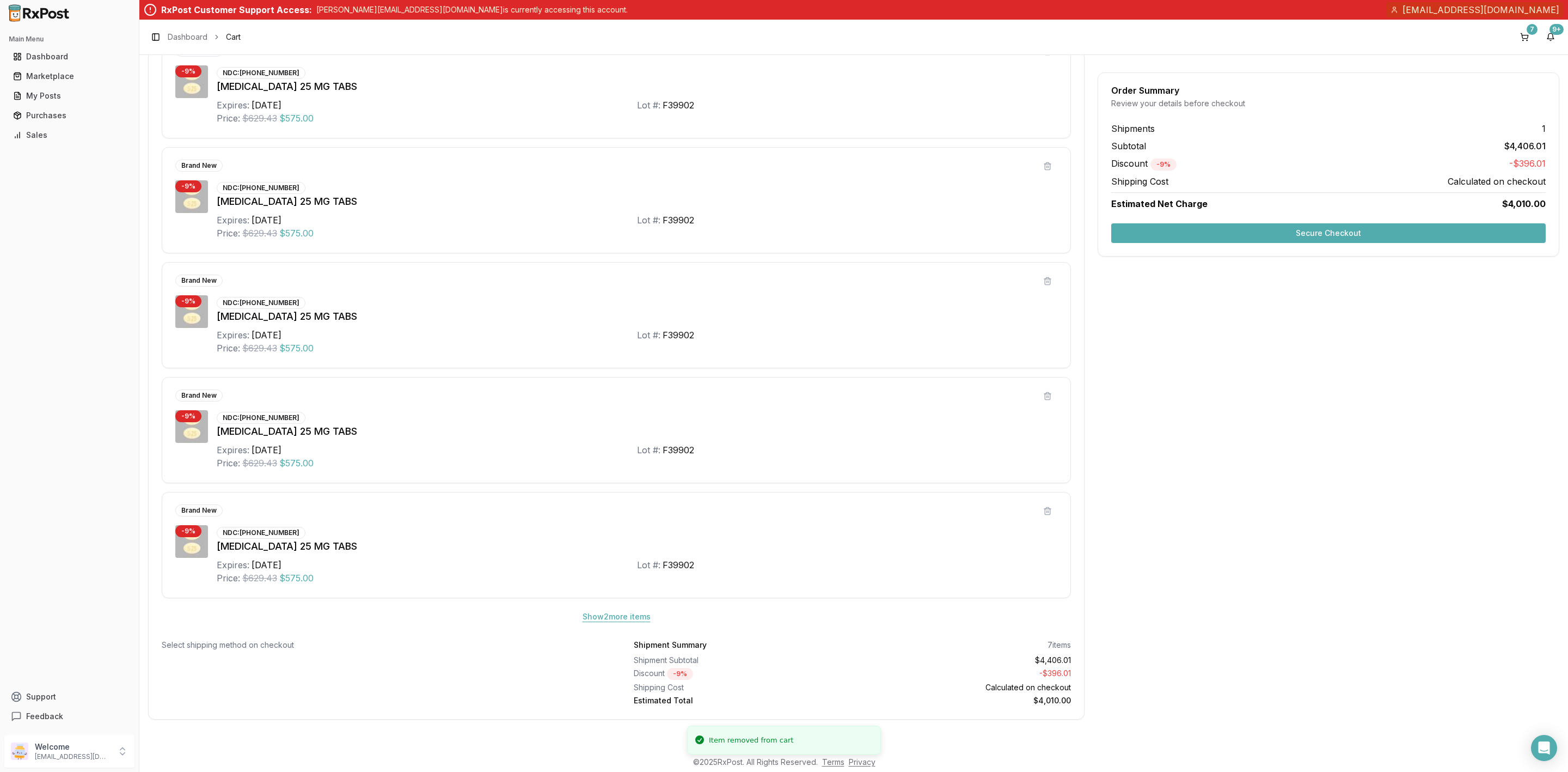
click at [619, 622] on button "Show 2 more item s" at bounding box center [616, 616] width 85 height 20
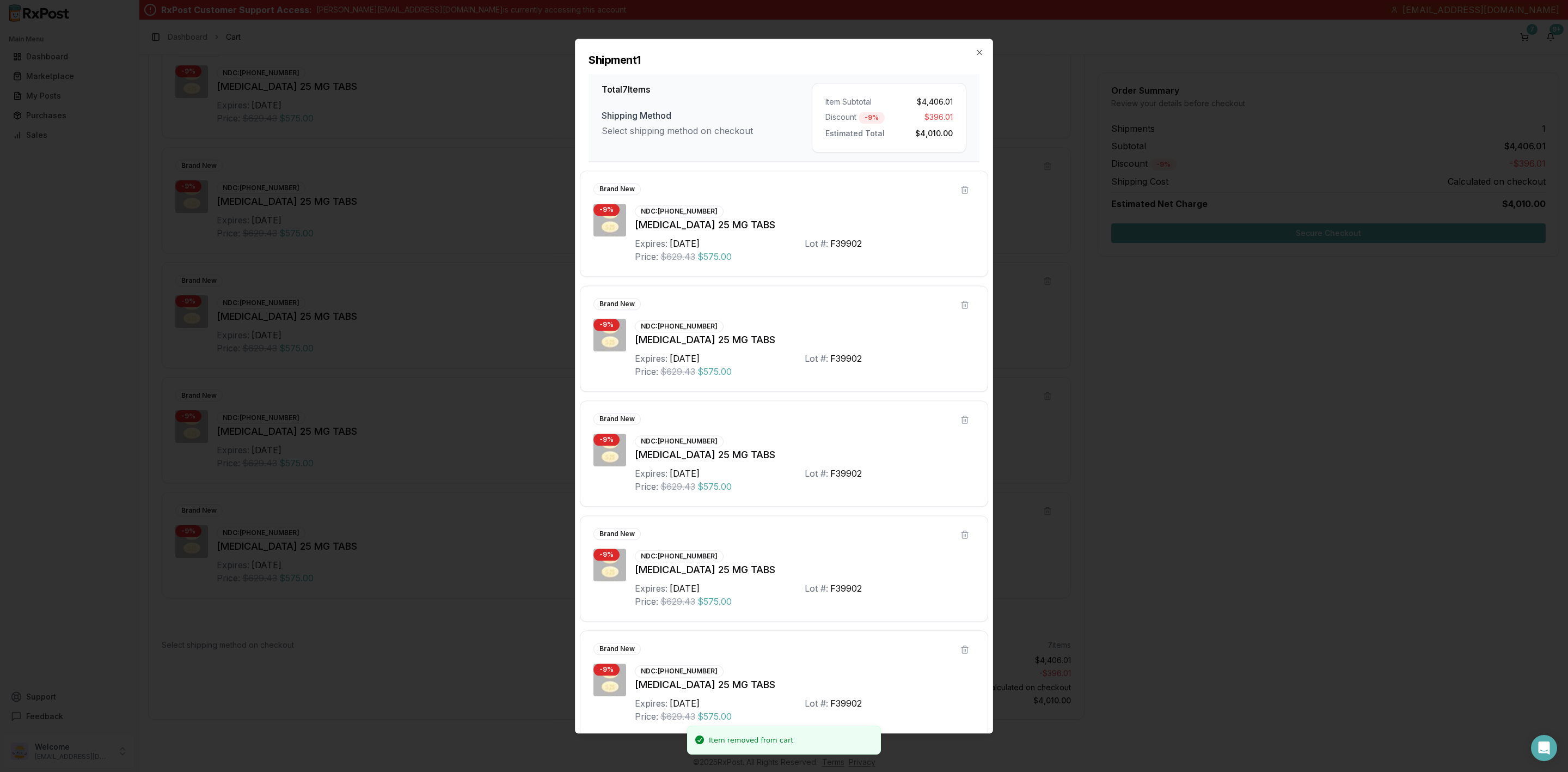
scroll to position [247, 0]
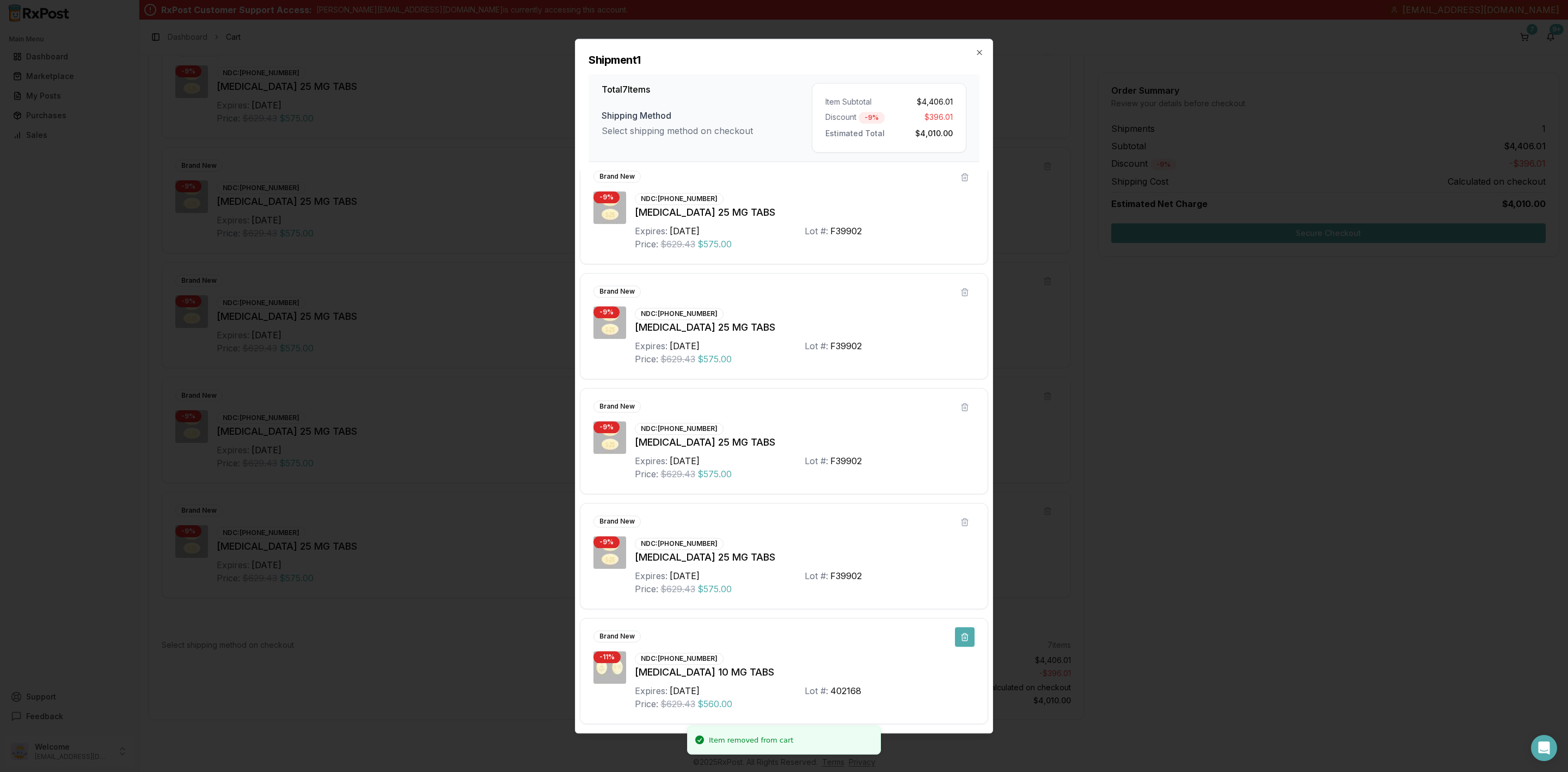
click at [963, 641] on button at bounding box center [965, 637] width 20 height 20
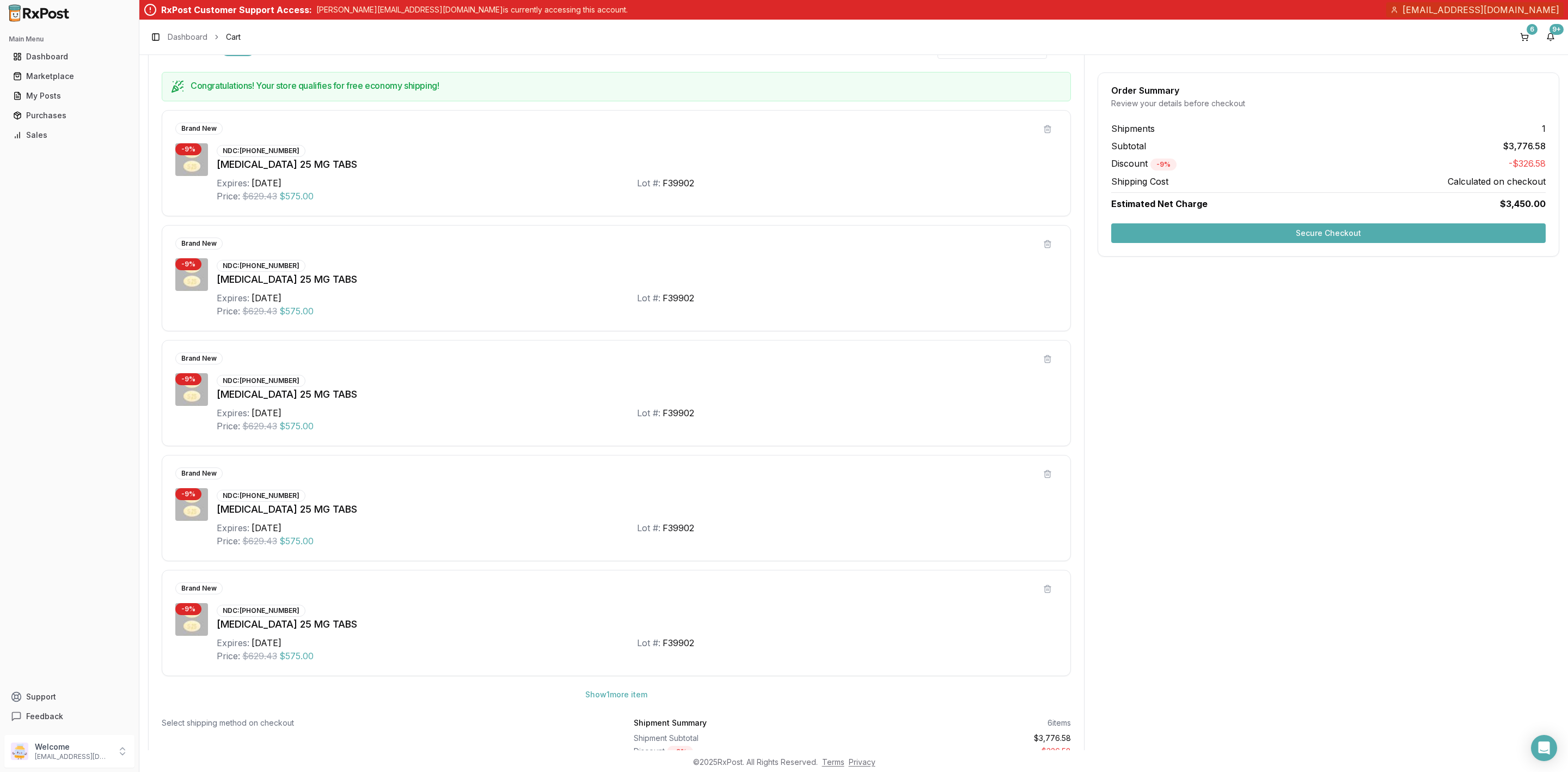
scroll to position [259, 0]
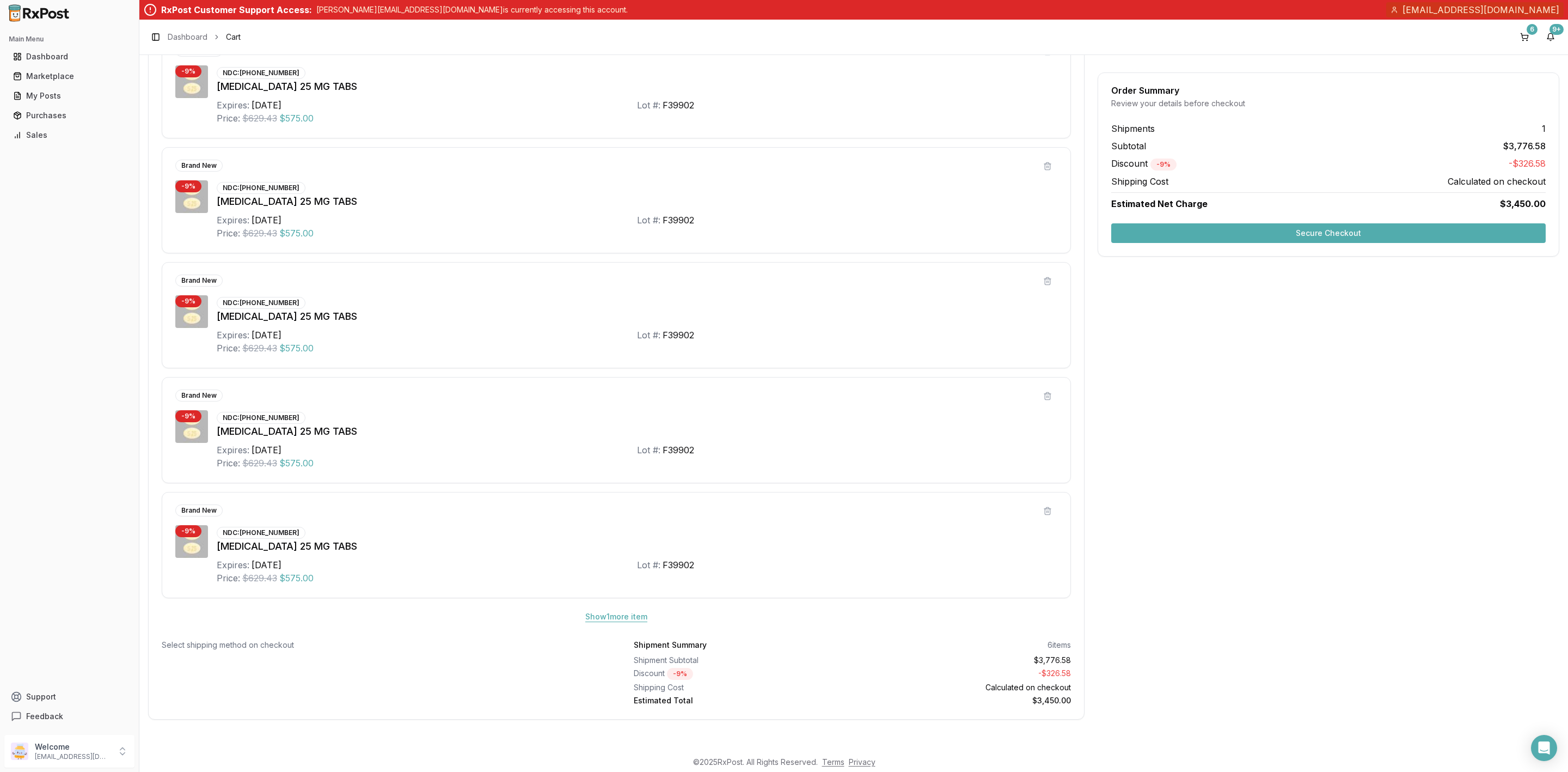
click at [631, 613] on button "Show 1 more item" at bounding box center [617, 616] width 80 height 20
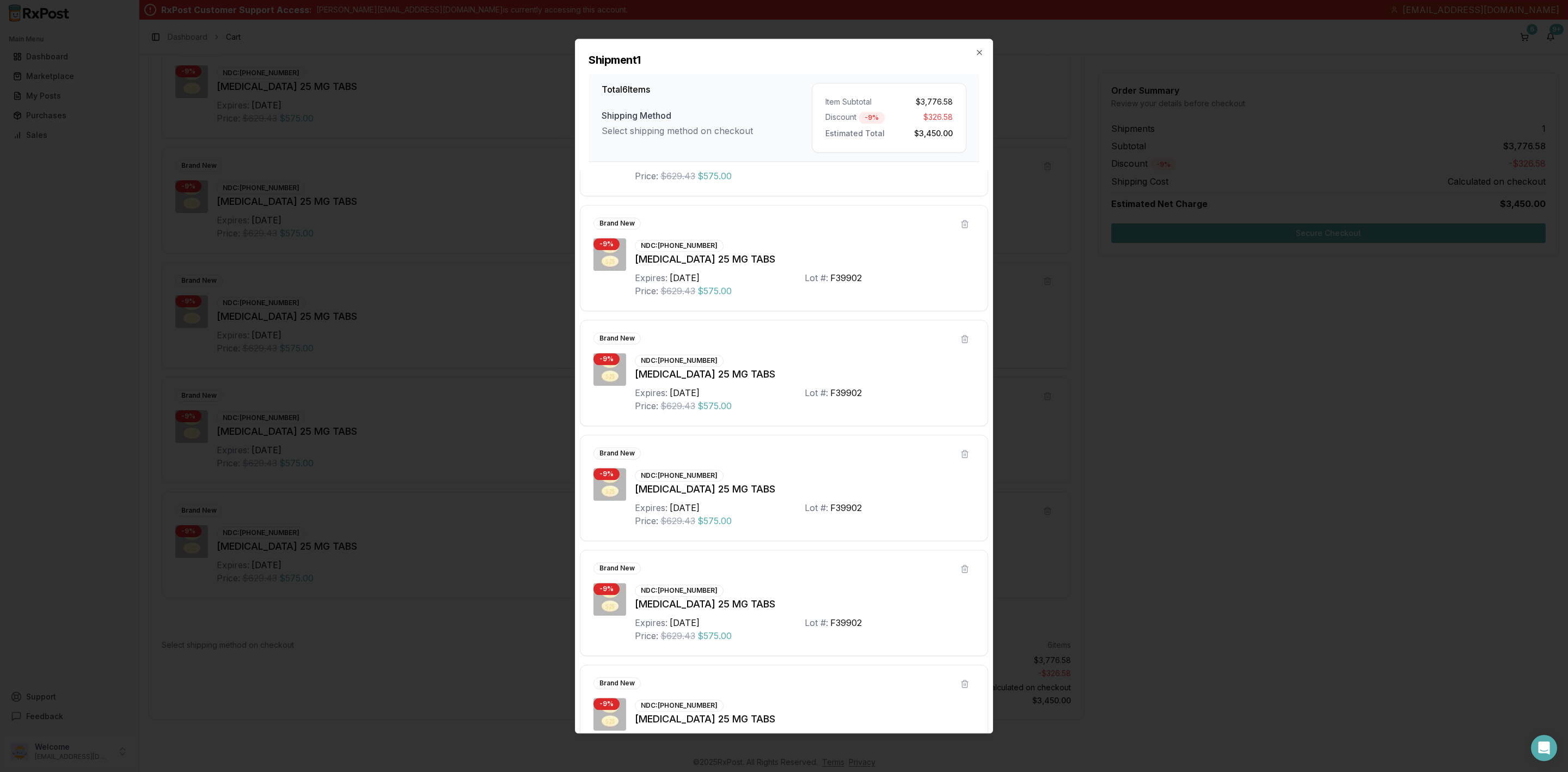
scroll to position [133, 0]
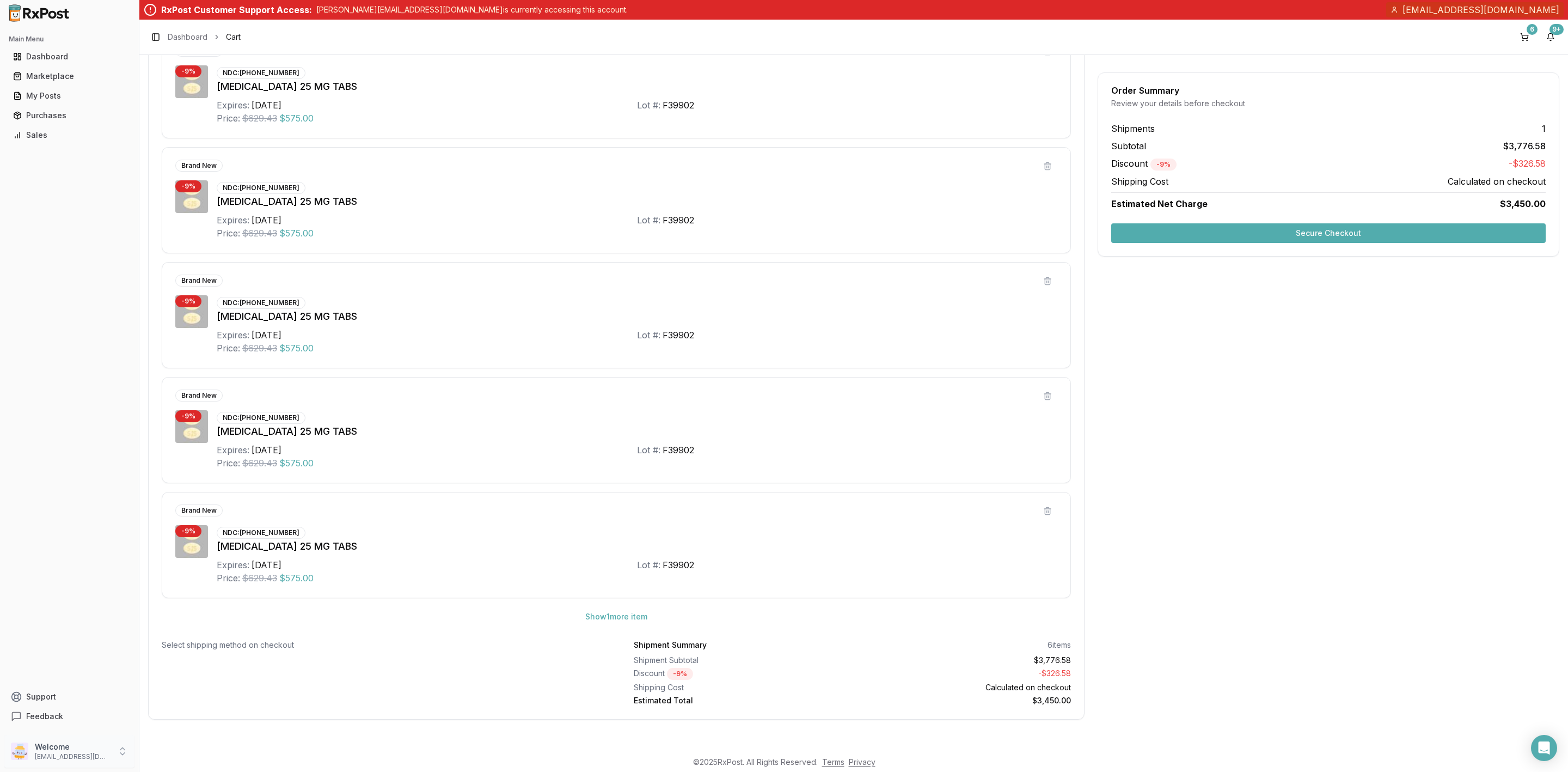
click at [89, 758] on p "info@valuepluspharmacy.net" at bounding box center [73, 756] width 76 height 9
drag, startPoint x: 173, startPoint y: 761, endPoint x: 208, endPoint y: 703, distance: 67.7
click at [173, 761] on button "Sign Out" at bounding box center [197, 753] width 112 height 18
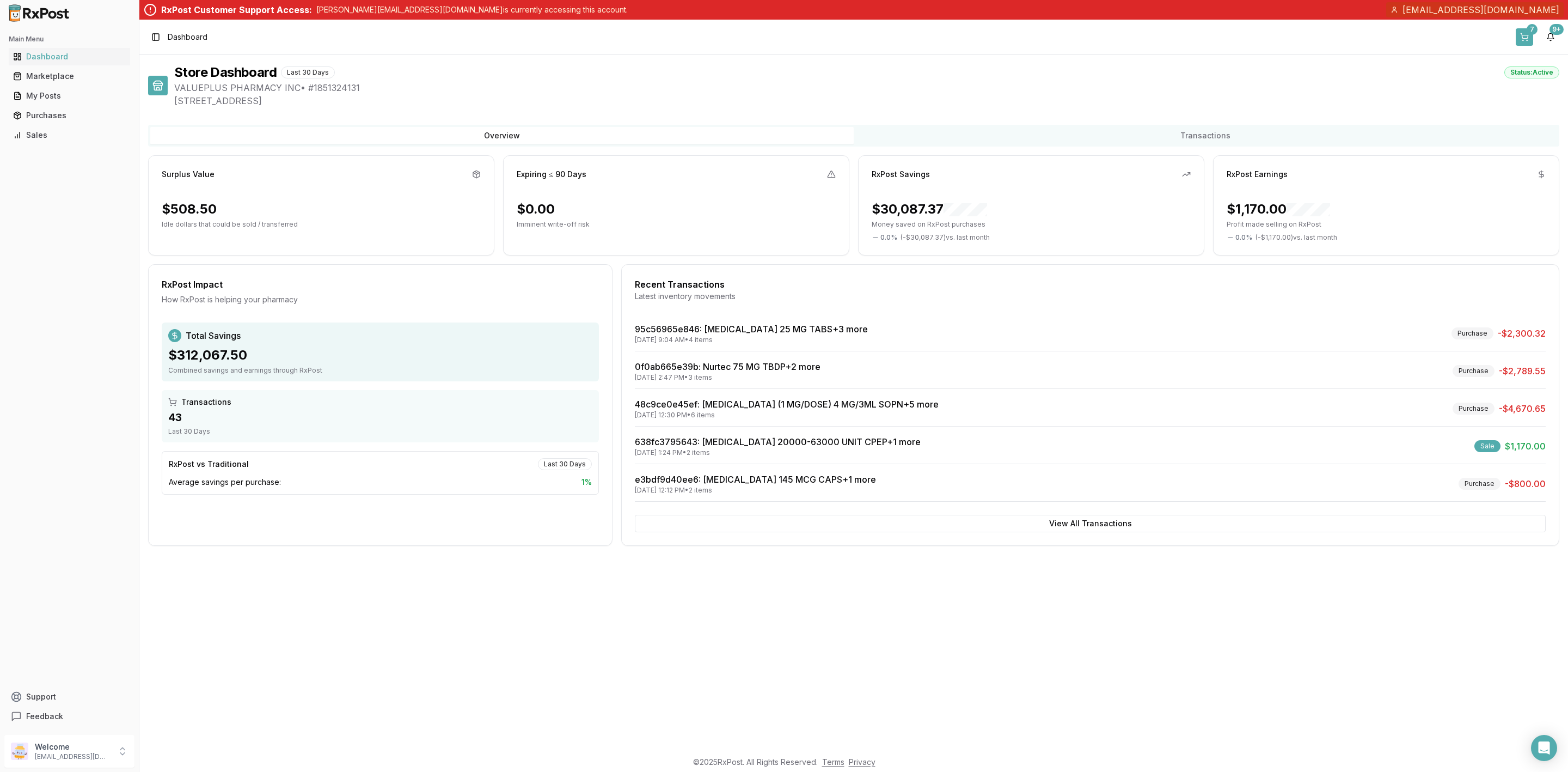
drag, startPoint x: 0, startPoint y: 0, endPoint x: 1527, endPoint y: 32, distance: 1527.3
click at [1527, 32] on div "7" at bounding box center [1532, 30] width 11 height 11
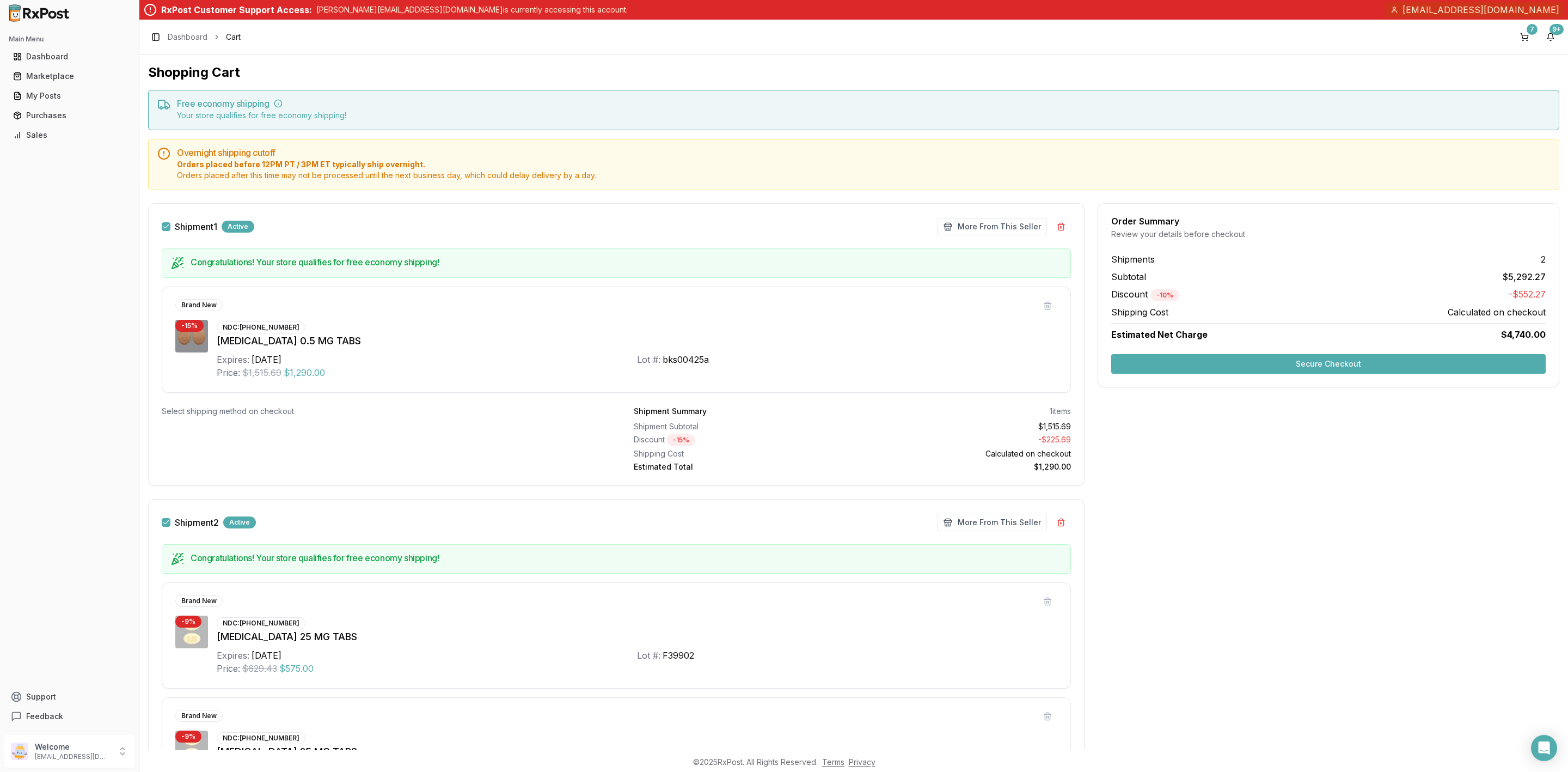
click at [165, 522] on button "Shipment 2" at bounding box center [165, 522] width 9 height 9
click at [1244, 366] on button "Secure Checkout" at bounding box center [1328, 364] width 435 height 20
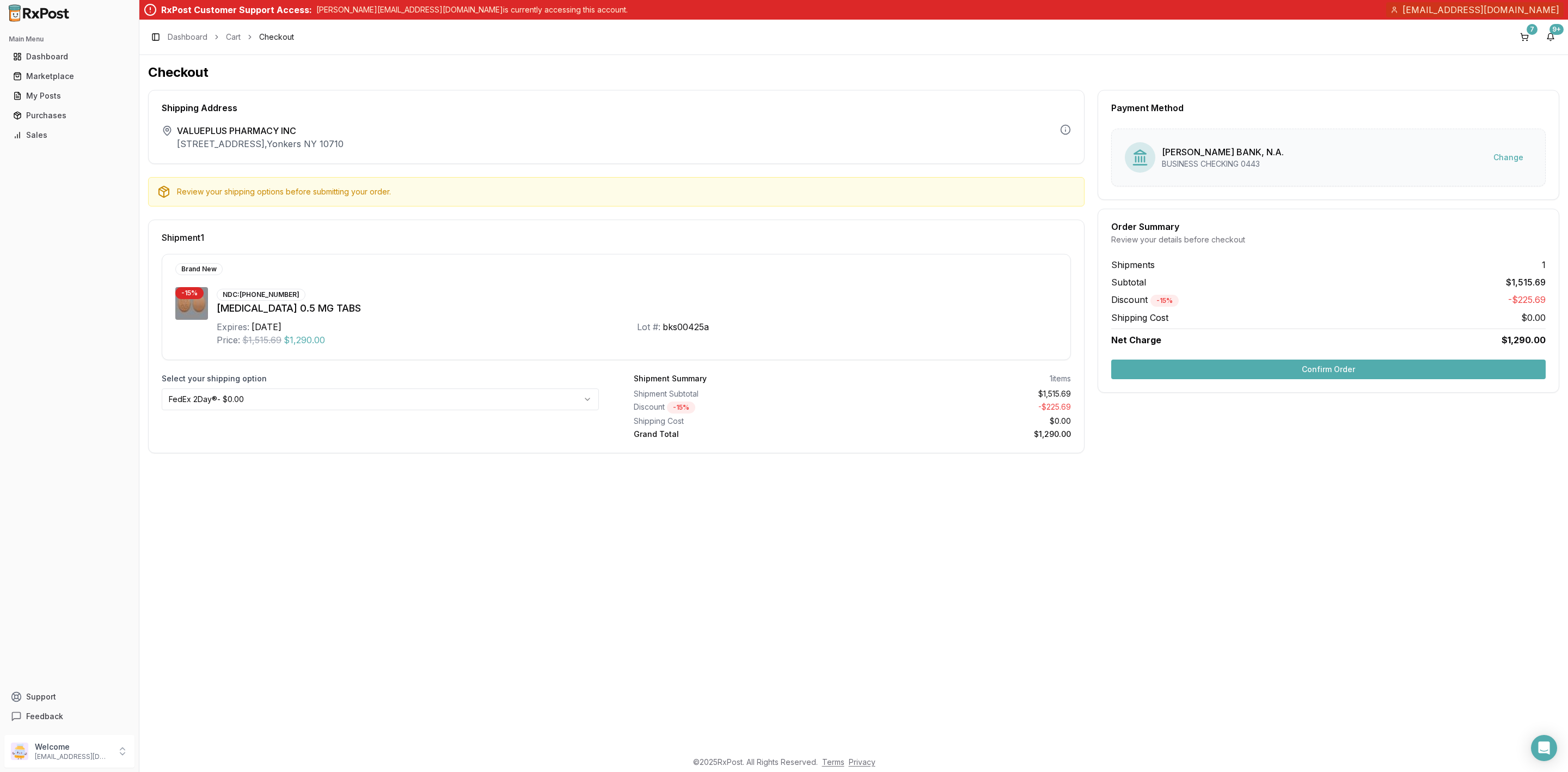
click at [1280, 373] on button "Confirm Order" at bounding box center [1328, 369] width 435 height 20
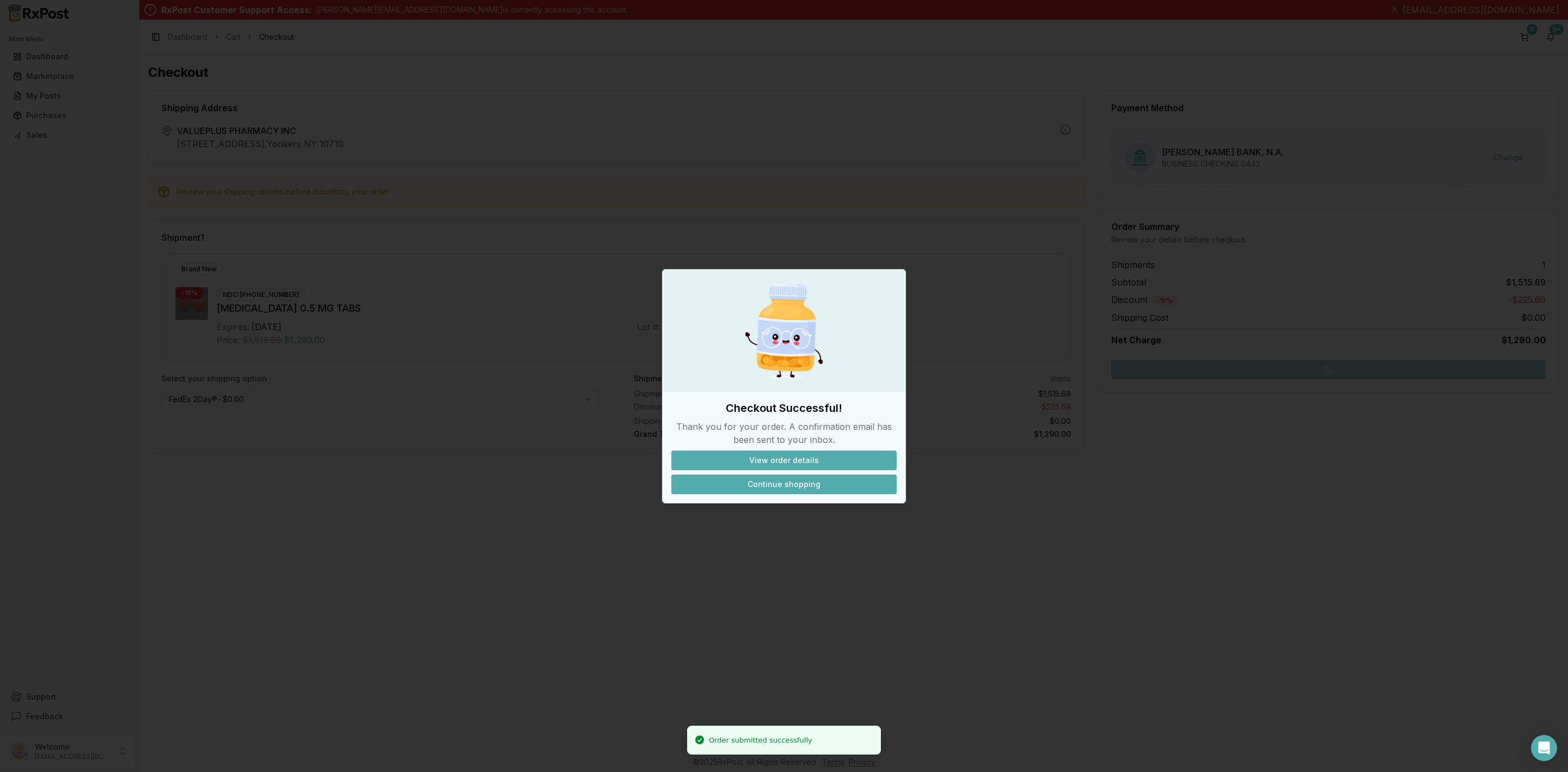
click at [832, 490] on button "Continue shopping" at bounding box center [784, 484] width 225 height 20
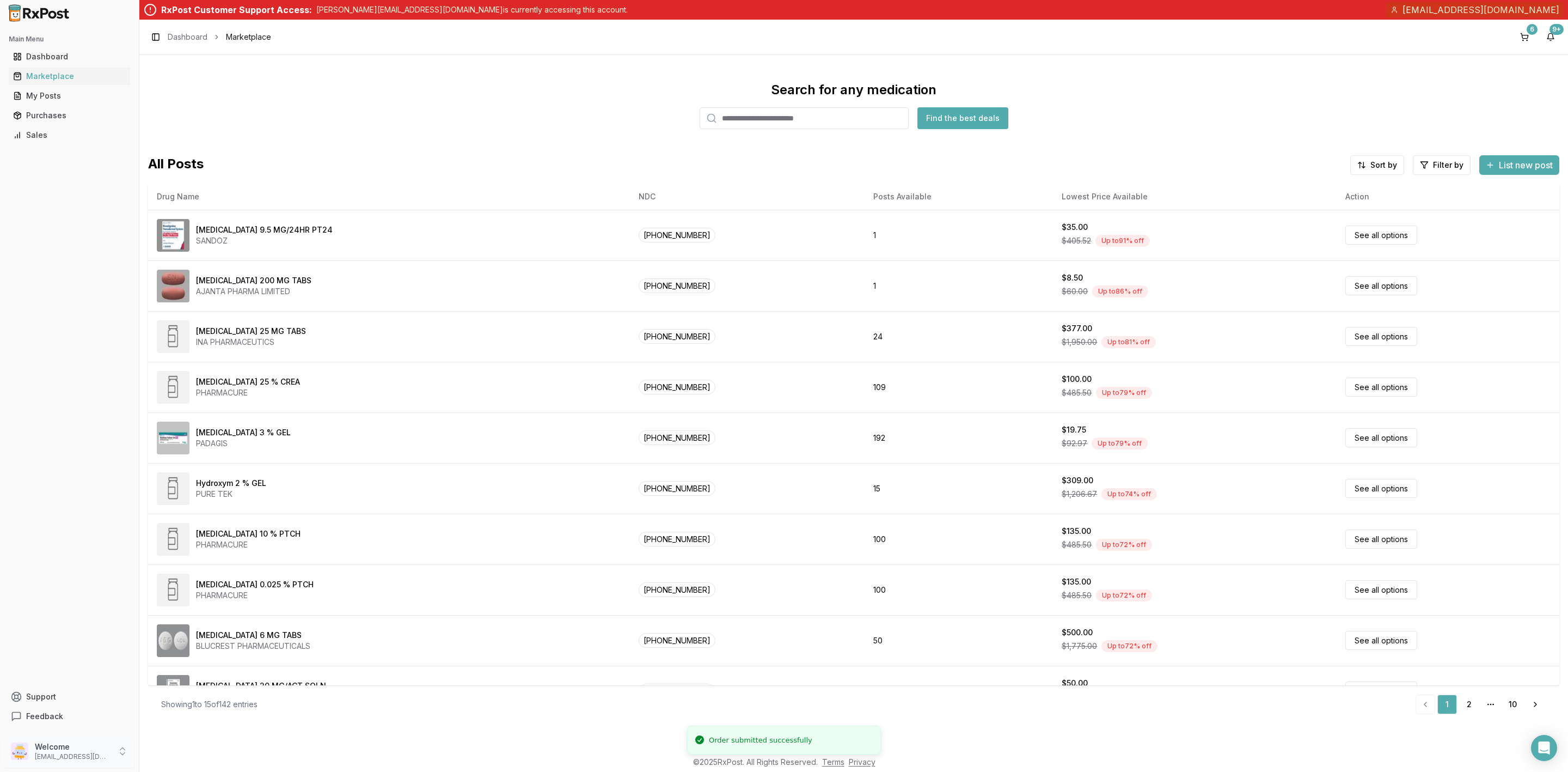
click at [38, 746] on p "Welcome" at bounding box center [73, 747] width 76 height 11
click at [186, 762] on button "Sign Out" at bounding box center [197, 753] width 112 height 18
